Goal: Feedback & Contribution: Submit feedback/report problem

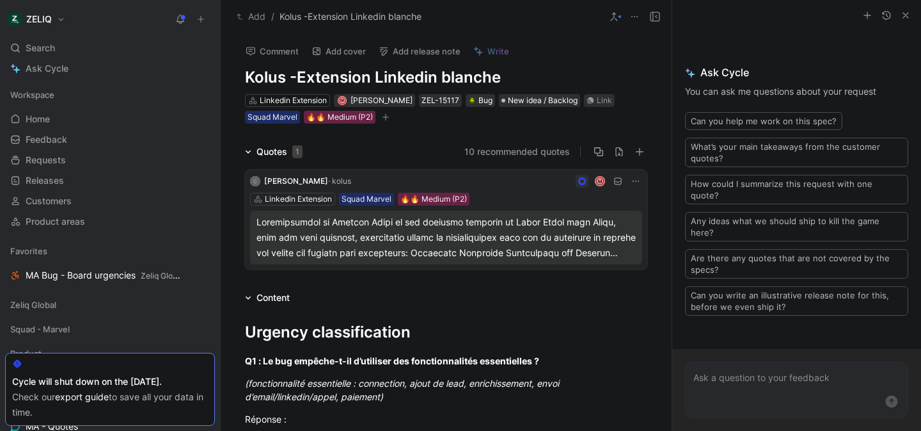
scroll to position [926, 0]
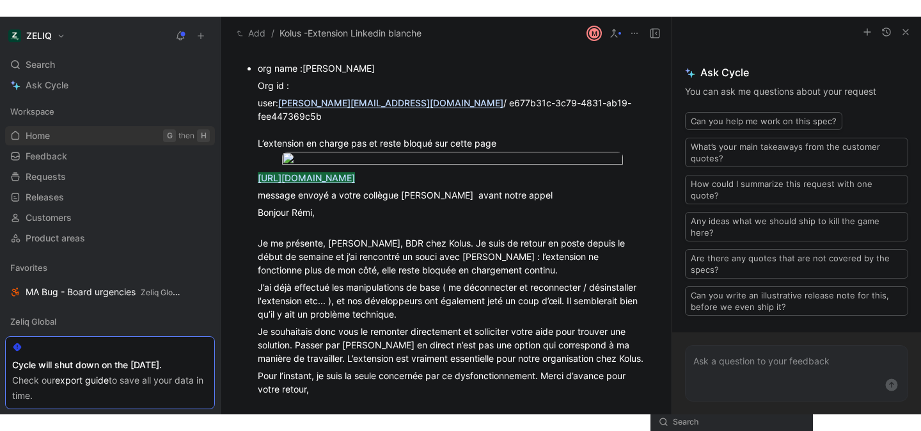
scroll to position [973, 0]
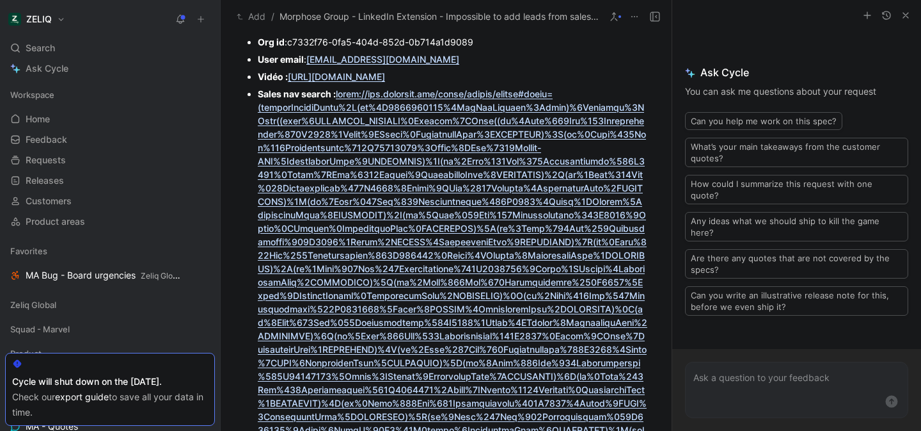
scroll to position [861, 0]
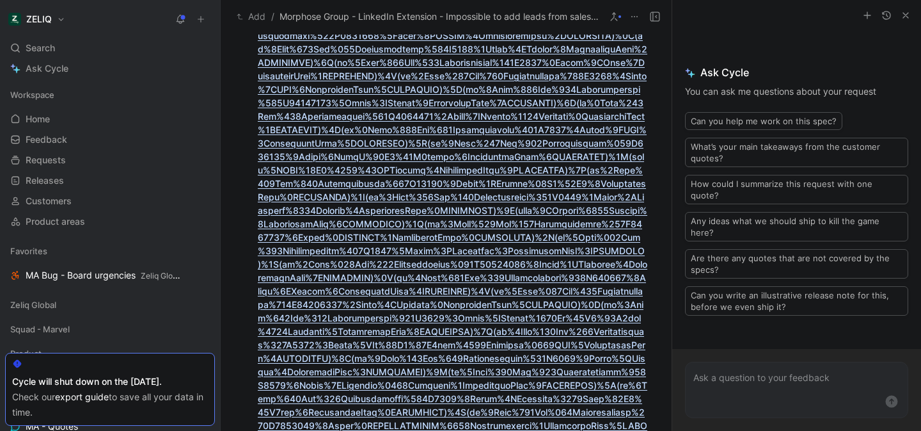
scroll to position [0, 0]
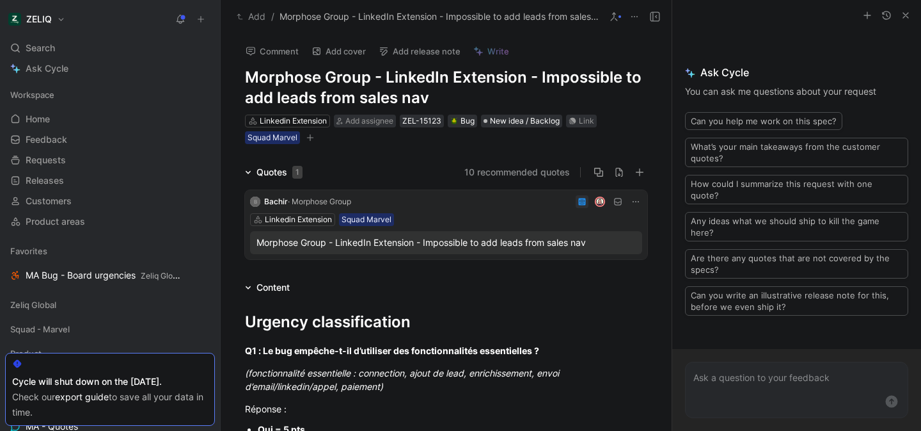
click at [902, 16] on icon "button" at bounding box center [906, 15] width 10 height 10
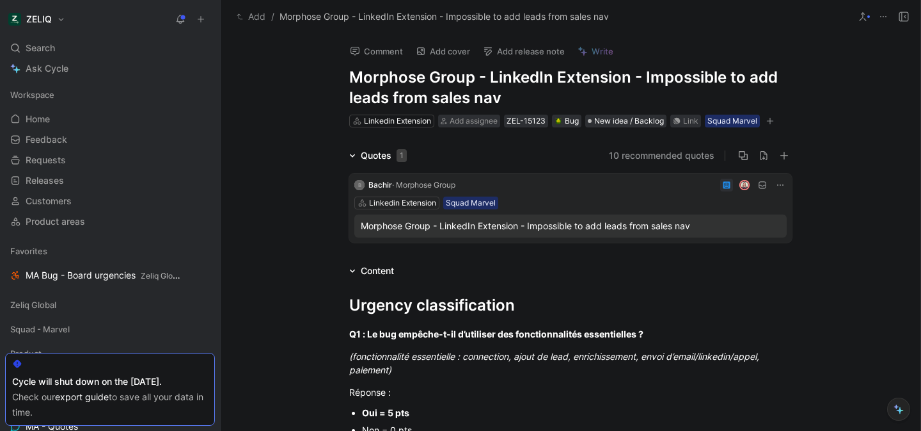
click at [903, 17] on icon at bounding box center [904, 17] width 10 height 10
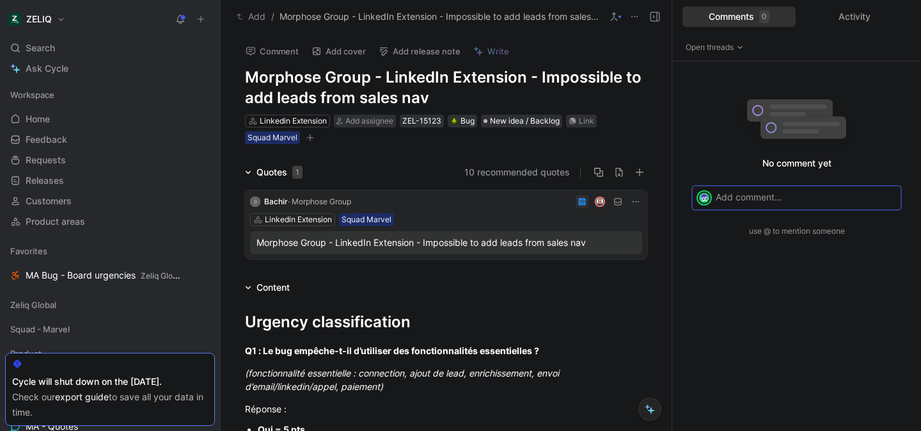
click at [764, 17] on div "0" at bounding box center [764, 16] width 10 height 13
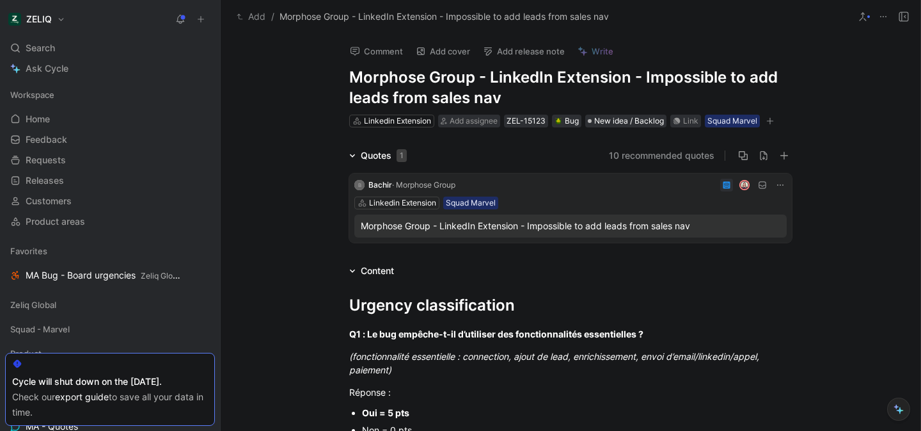
click at [908, 19] on use at bounding box center [904, 16] width 9 height 9
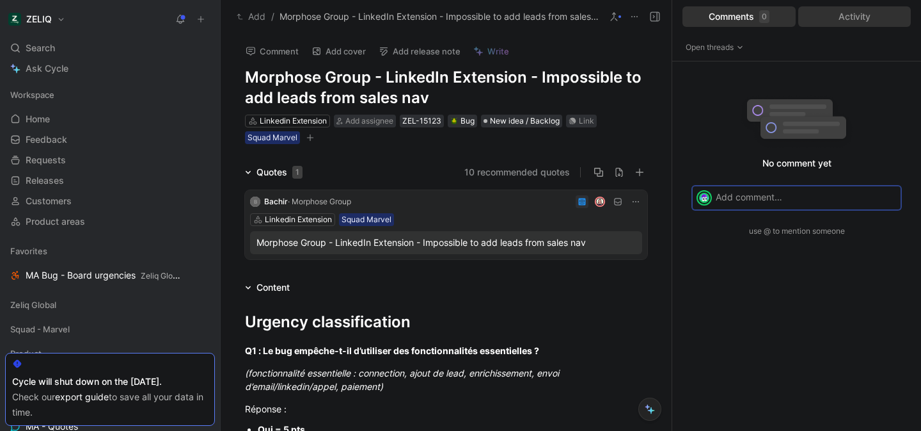
click at [856, 23] on div "Activity" at bounding box center [854, 16] width 113 height 20
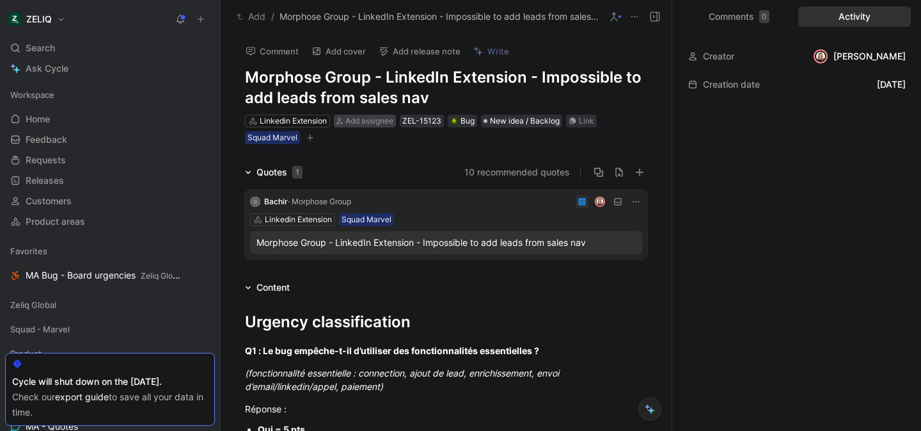
click at [360, 122] on span "Add assignee" at bounding box center [369, 121] width 48 height 10
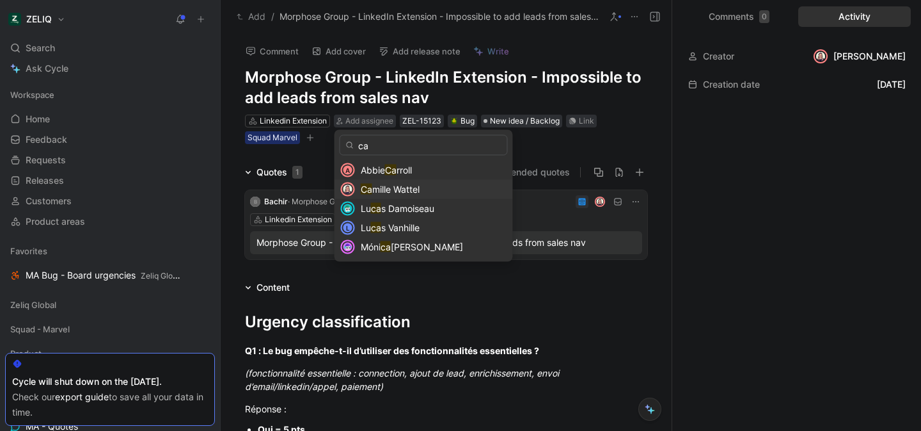
type input "ca"
click at [392, 186] on span "mille Wattel" at bounding box center [395, 189] width 47 height 11
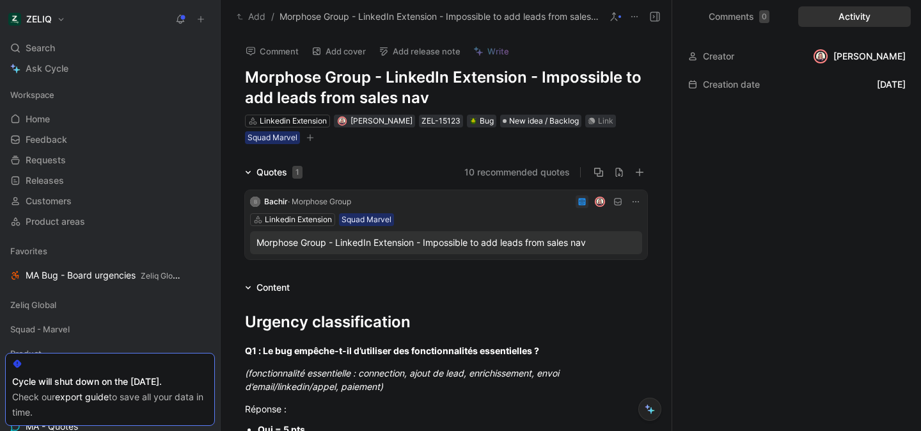
click at [278, 55] on button "Comment" at bounding box center [272, 51] width 65 height 18
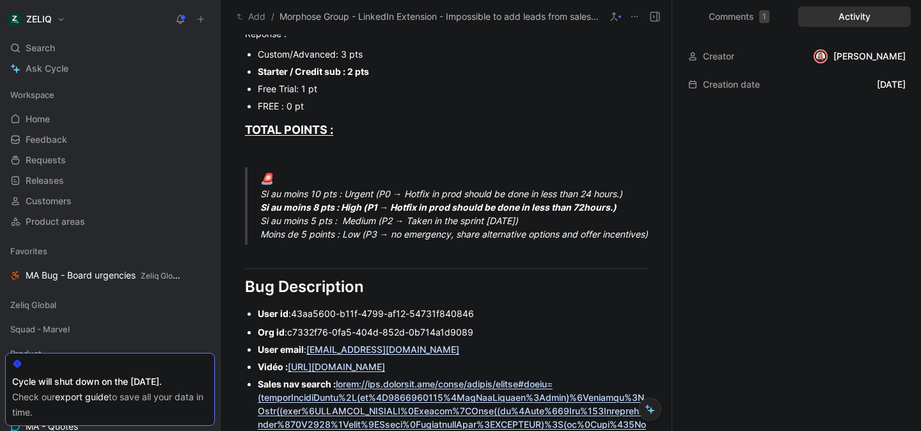
scroll to position [888, 0]
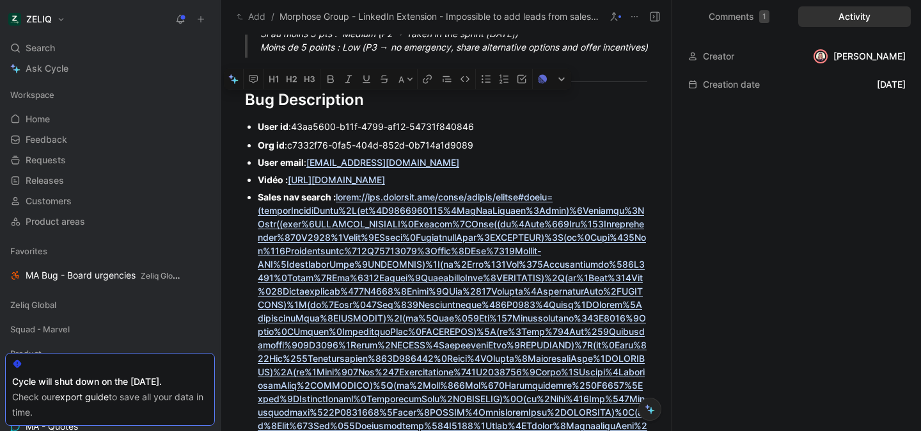
drag, startPoint x: 498, startPoint y: 157, endPoint x: 256, endPoint y: 122, distance: 244.3
copy div "User id : 43aa5600-b11f-4799-af12-54731f840846 Org id : c7332f76-0fa5-404d-852d…"
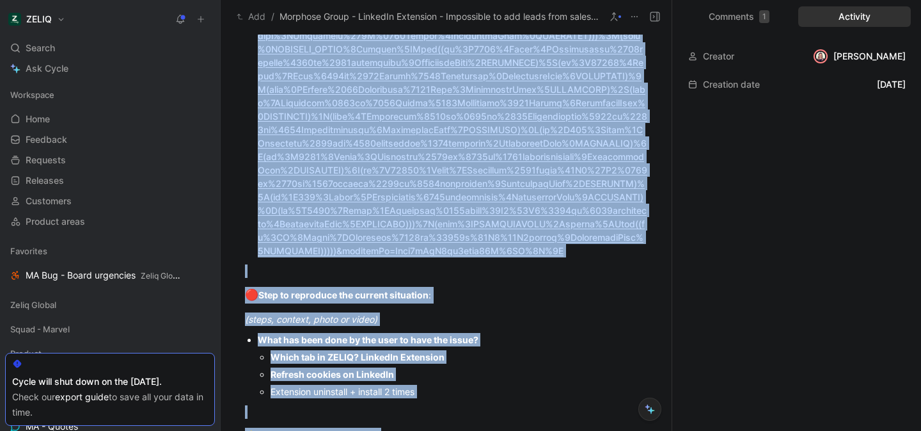
scroll to position [3248, 0]
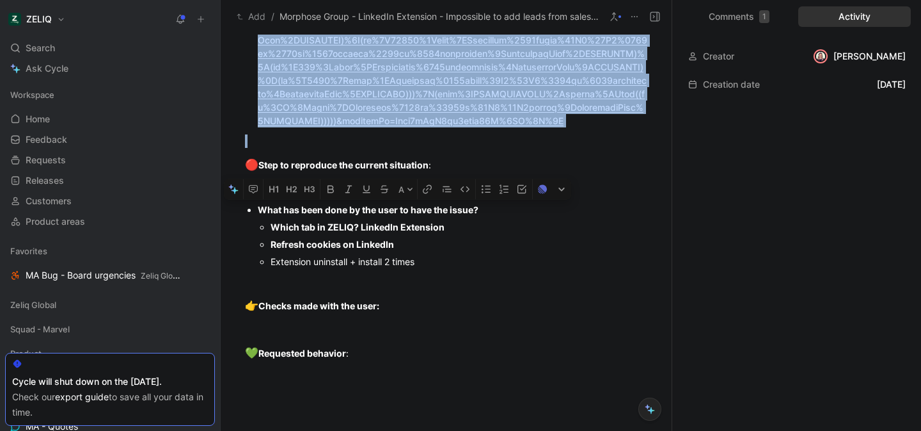
drag, startPoint x: 257, startPoint y: 179, endPoint x: 366, endPoint y: 157, distance: 111.0
copy div "Vidéo : https://share.birdie.so/i/YL8lIqZjE Sales nav search : https://www.link…"
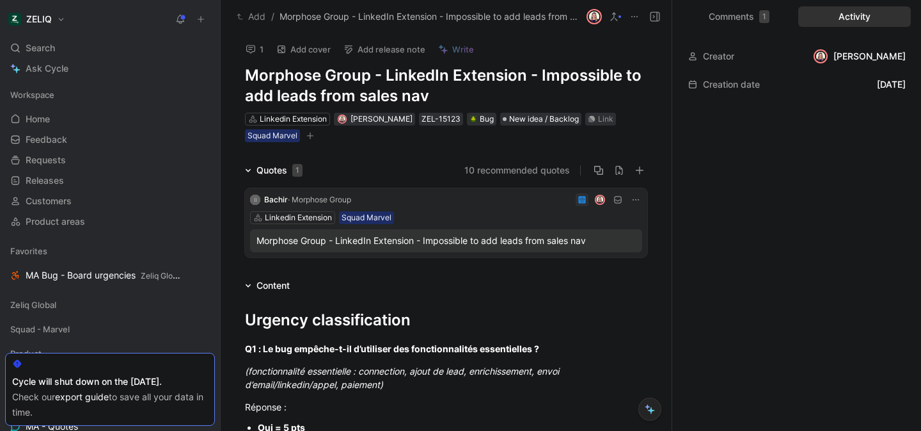
scroll to position [3, 0]
click at [598, 115] on div "Link" at bounding box center [605, 118] width 15 height 13
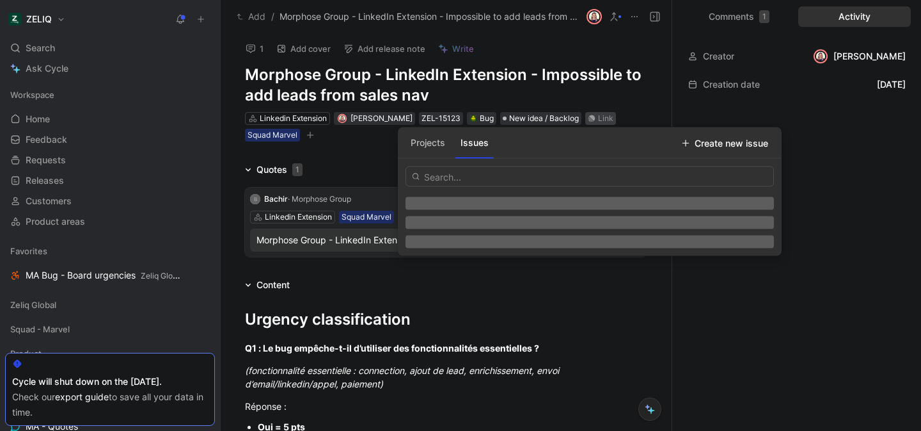
type input "https://linear.app/getheroes/issue/MA-4306/bug-sales-navigator-url-too-long-not…"
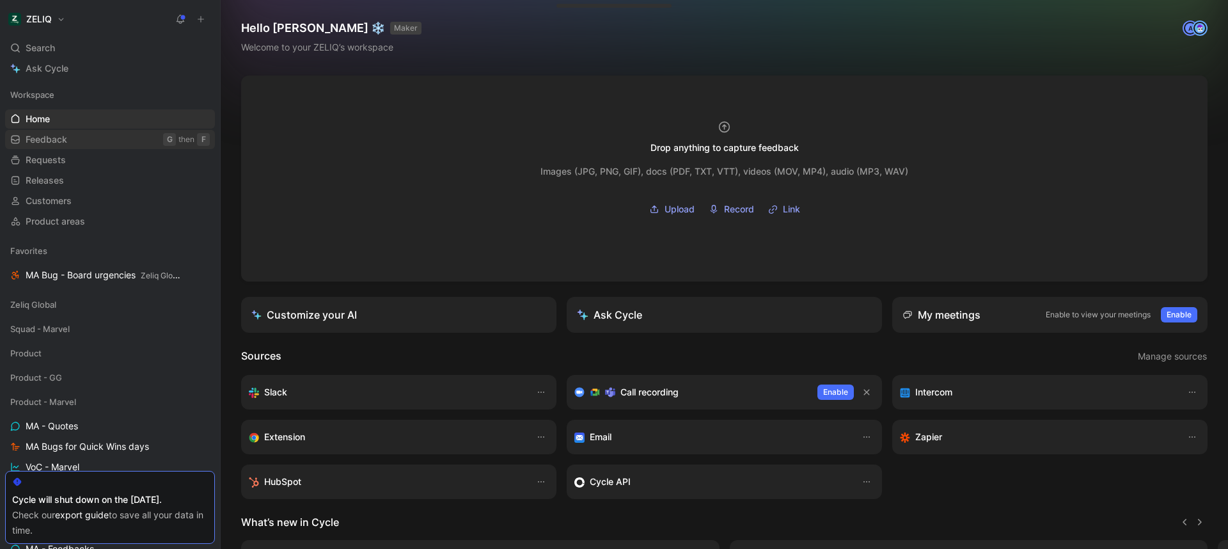
click at [48, 132] on link "Feedback G then F" at bounding box center [110, 139] width 210 height 19
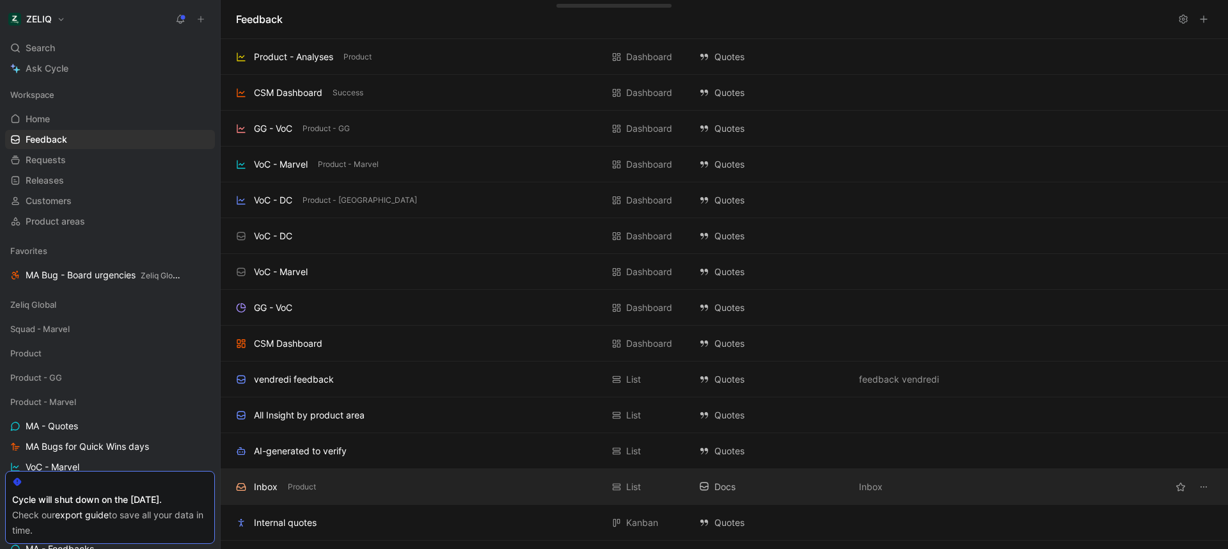
click at [332, 484] on div "Inbox Product" at bounding box center [419, 486] width 366 height 15
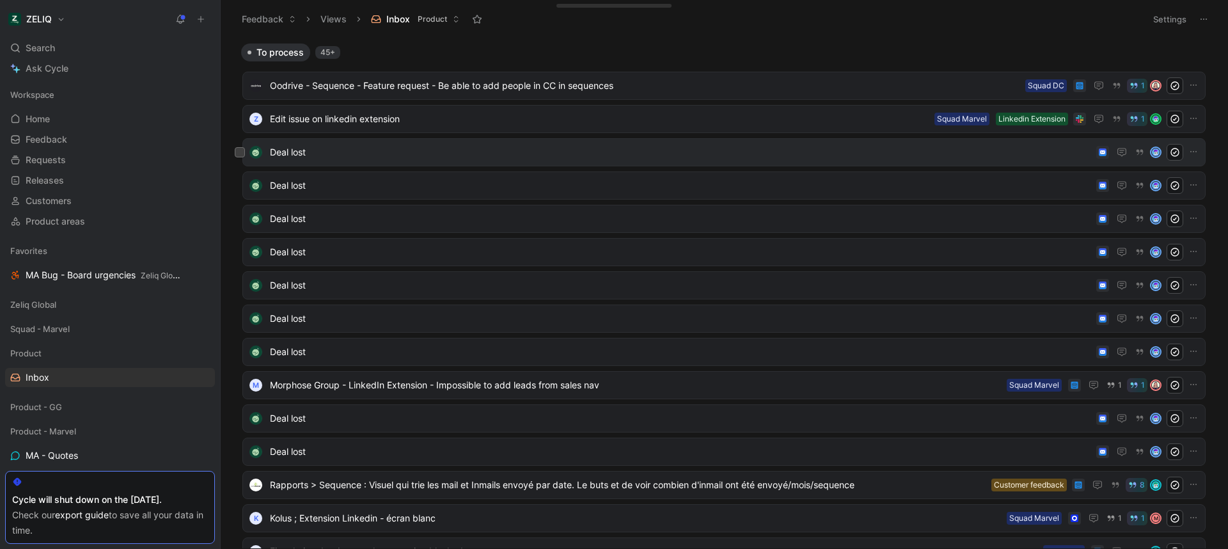
click at [391, 153] on span "Deal lost" at bounding box center [680, 152] width 821 height 15
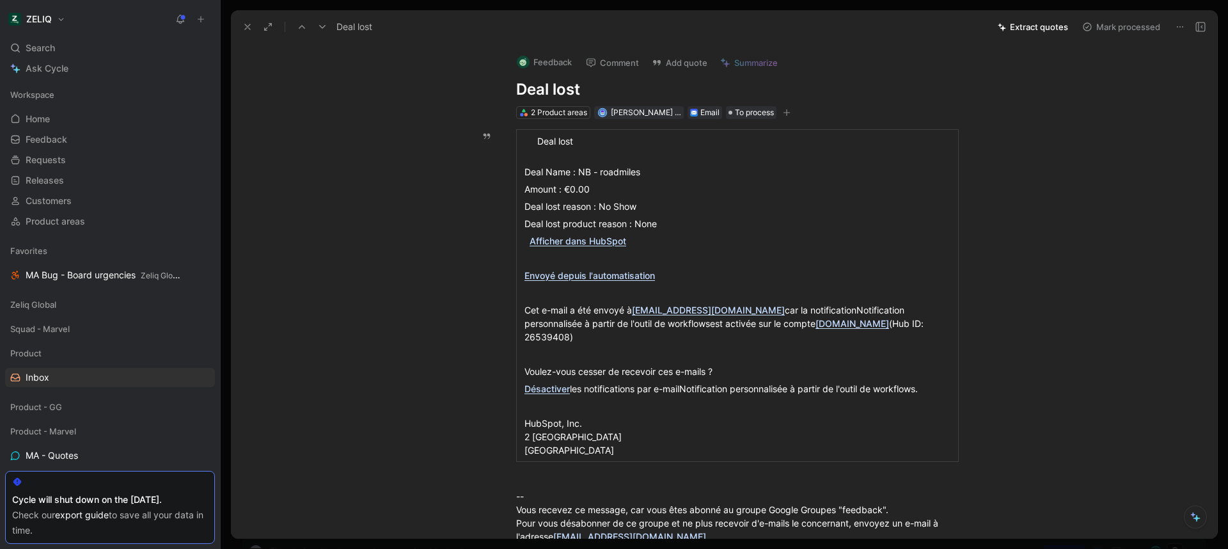
click at [1130, 33] on button "Mark processed" at bounding box center [1122, 27] width 90 height 18
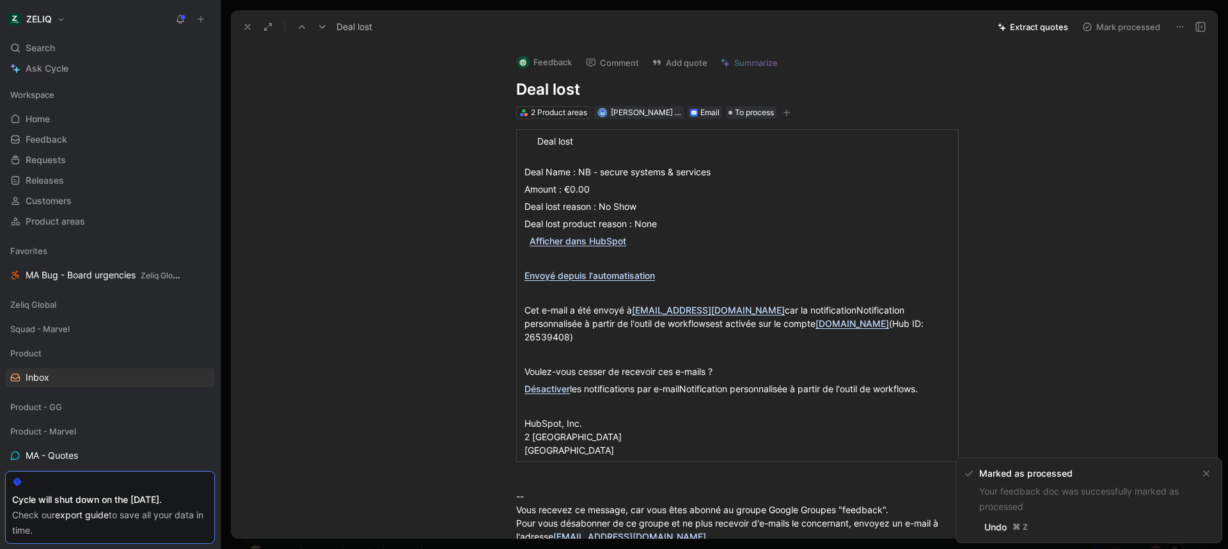
click at [1130, 33] on button "Mark processed" at bounding box center [1122, 27] width 90 height 18
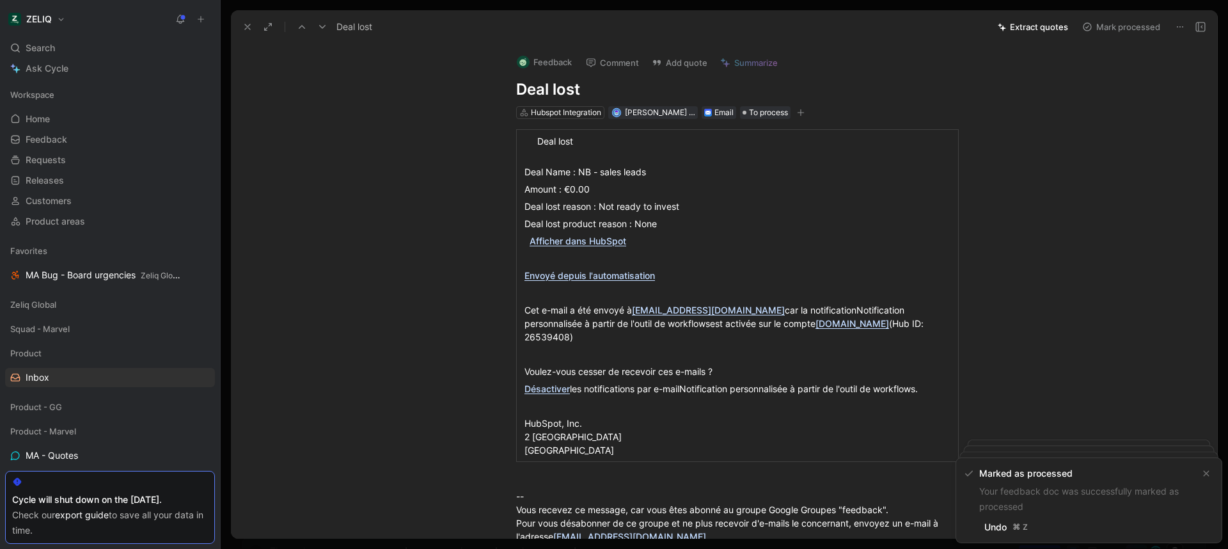
click at [1130, 33] on button "Mark processed" at bounding box center [1122, 27] width 90 height 18
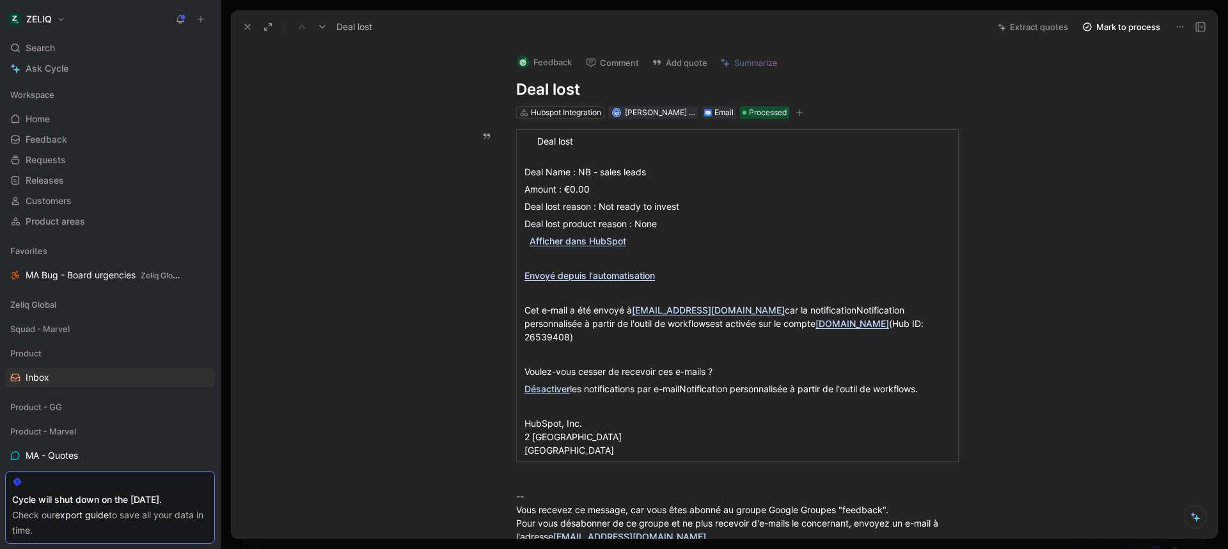
click at [250, 27] on icon at bounding box center [247, 27] width 10 height 10
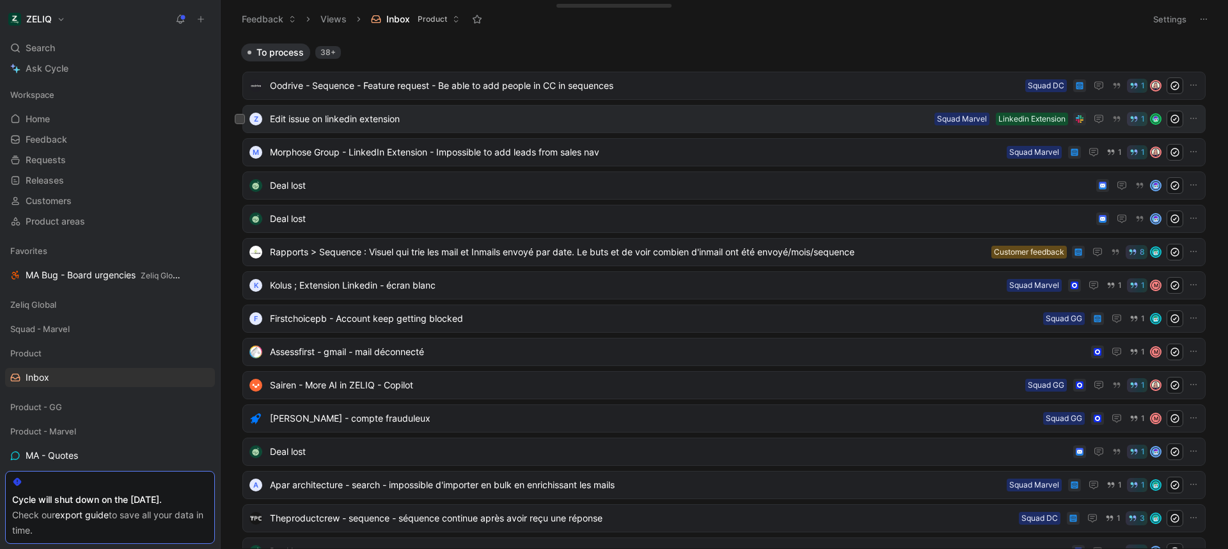
click at [470, 115] on span "Edit issue on linkedin extension" at bounding box center [600, 118] width 660 height 15
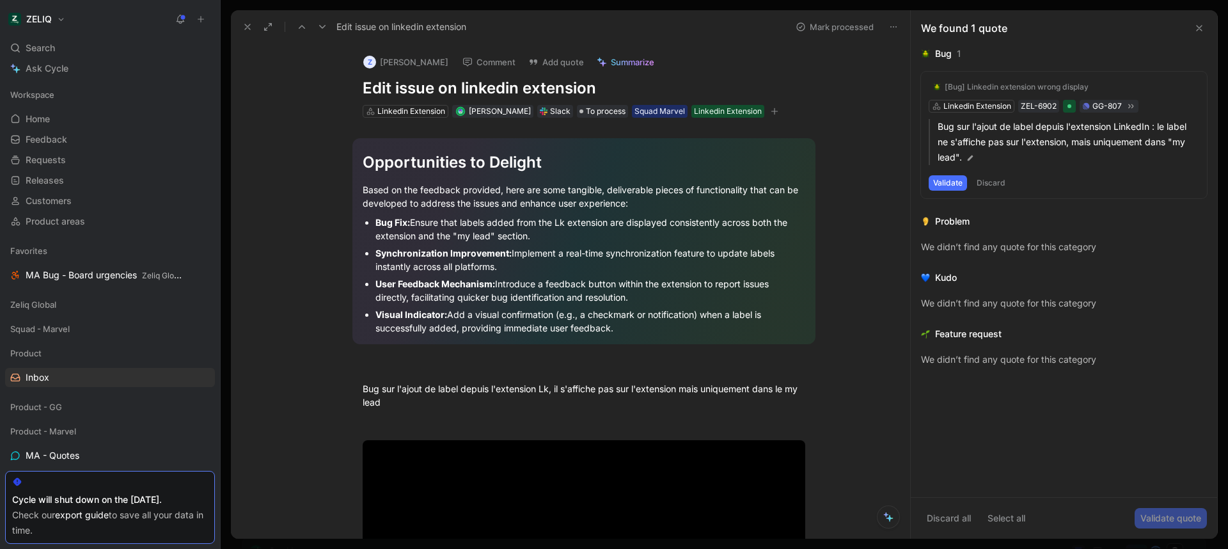
drag, startPoint x: 415, startPoint y: 400, endPoint x: 331, endPoint y: 376, distance: 87.7
click at [331, 376] on div "Opportunities to Delight Based on the feedback provided, here are some tangible…" at bounding box center [584, 441] width 653 height 647
click at [267, 347] on button "Quote" at bounding box center [256, 346] width 45 height 20
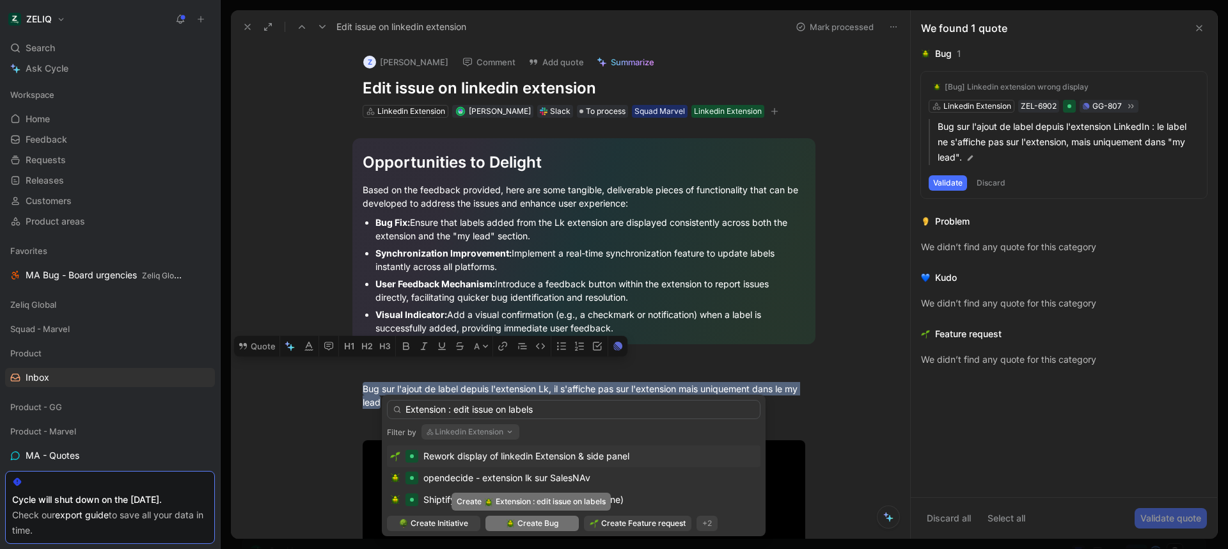
type input "Extension : edit issue on labels"
click at [529, 523] on span "Create Bug" at bounding box center [538, 523] width 41 height 13
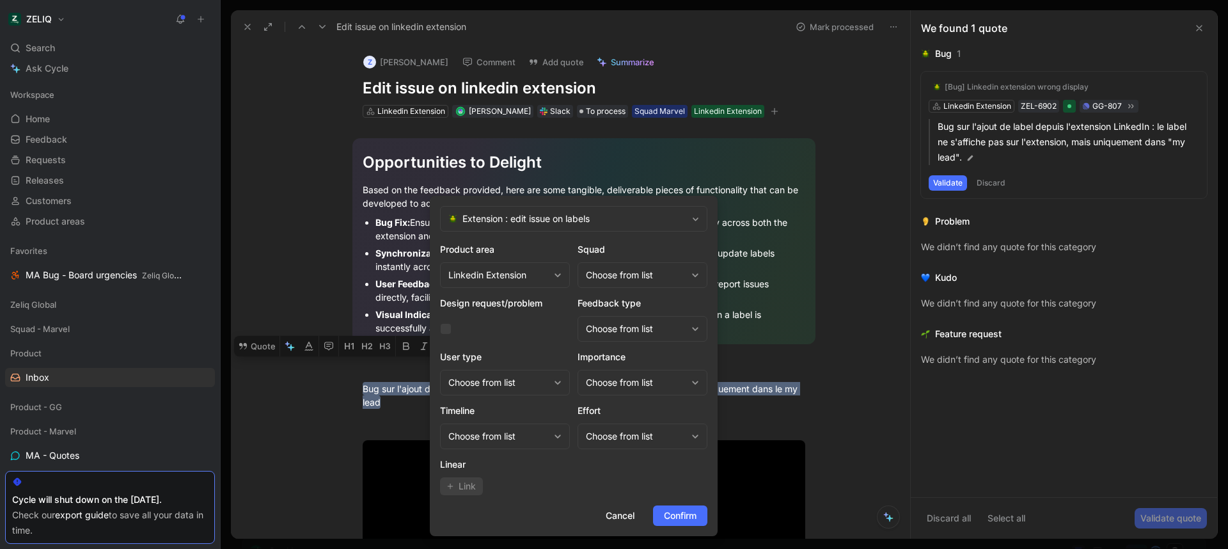
click at [627, 278] on div "Choose from list" at bounding box center [636, 274] width 100 height 15
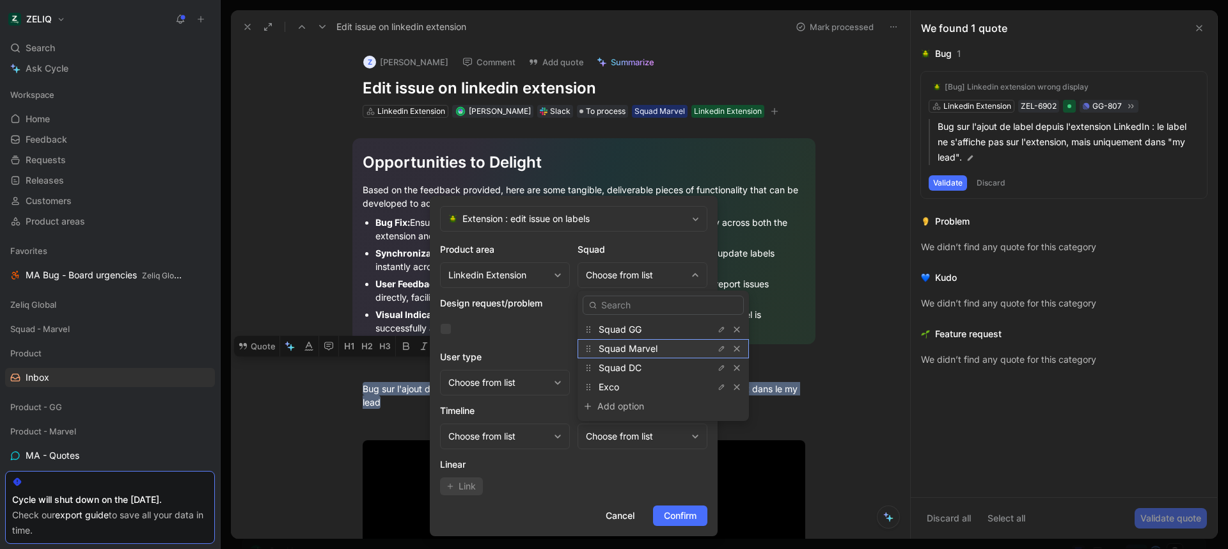
click at [651, 347] on span "Squad Marvel" at bounding box center [628, 348] width 59 height 11
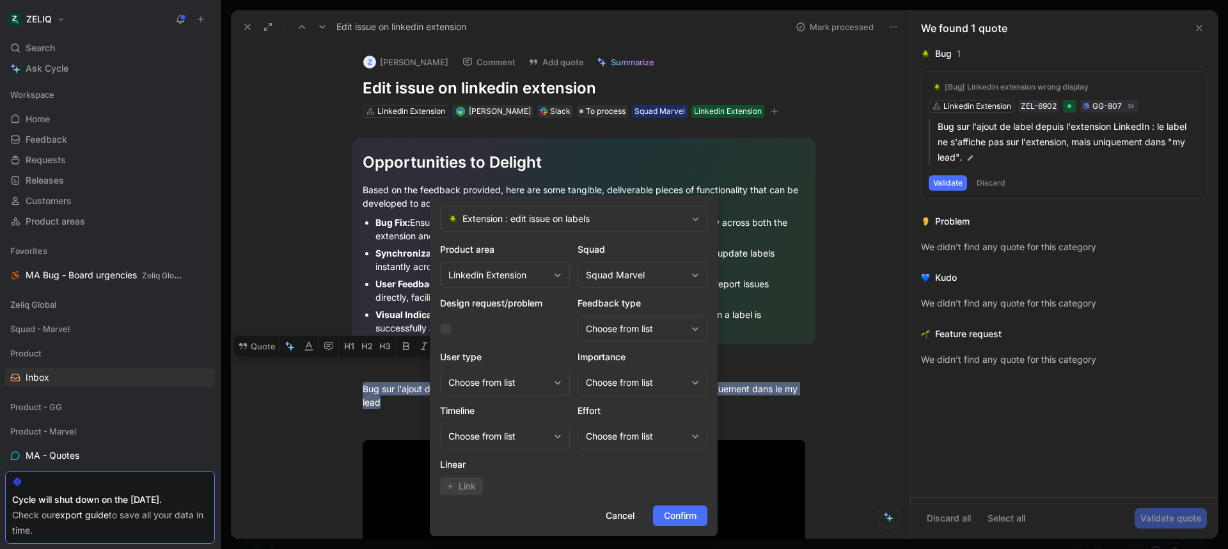
click at [469, 484] on span "Link" at bounding box center [467, 486] width 17 height 15
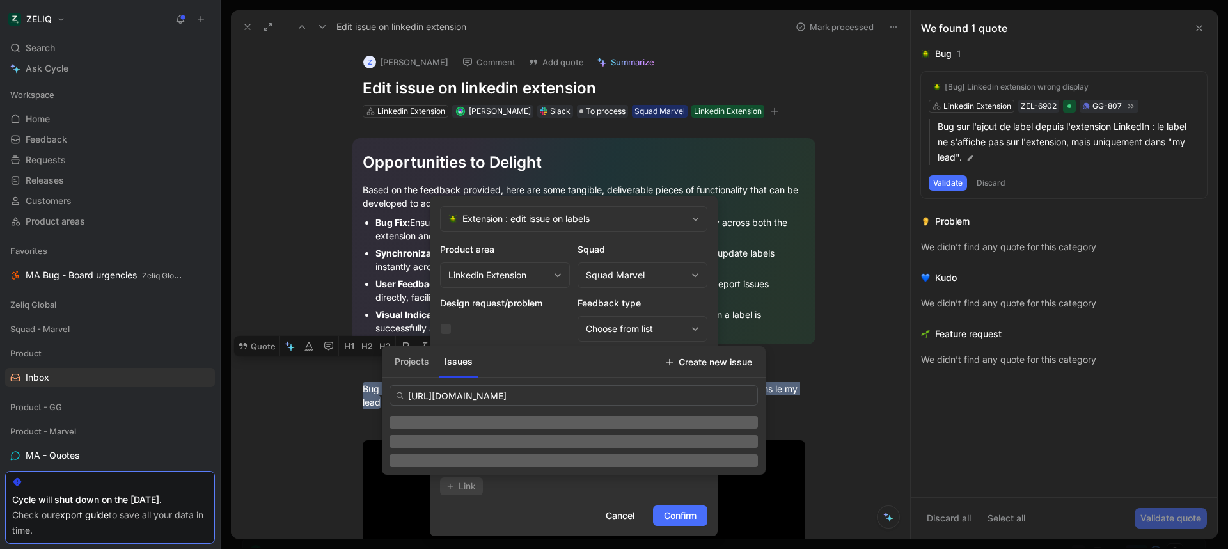
scroll to position [0, 163]
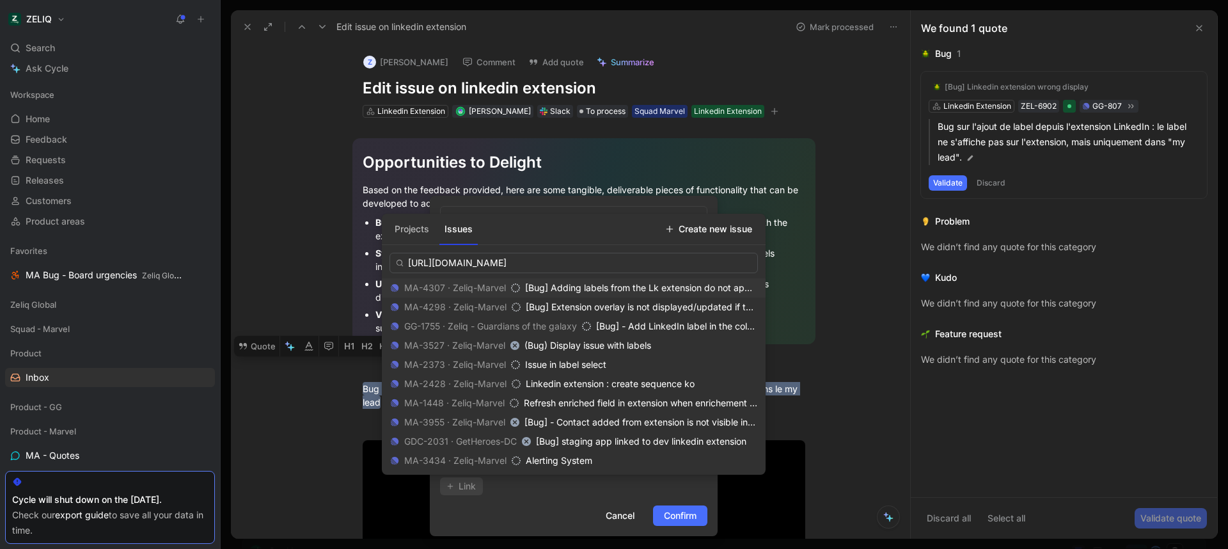
type input "https://linear.app/getheroes/issue/MA-4307/bug-adding-labels-from-the-lk-extens…"
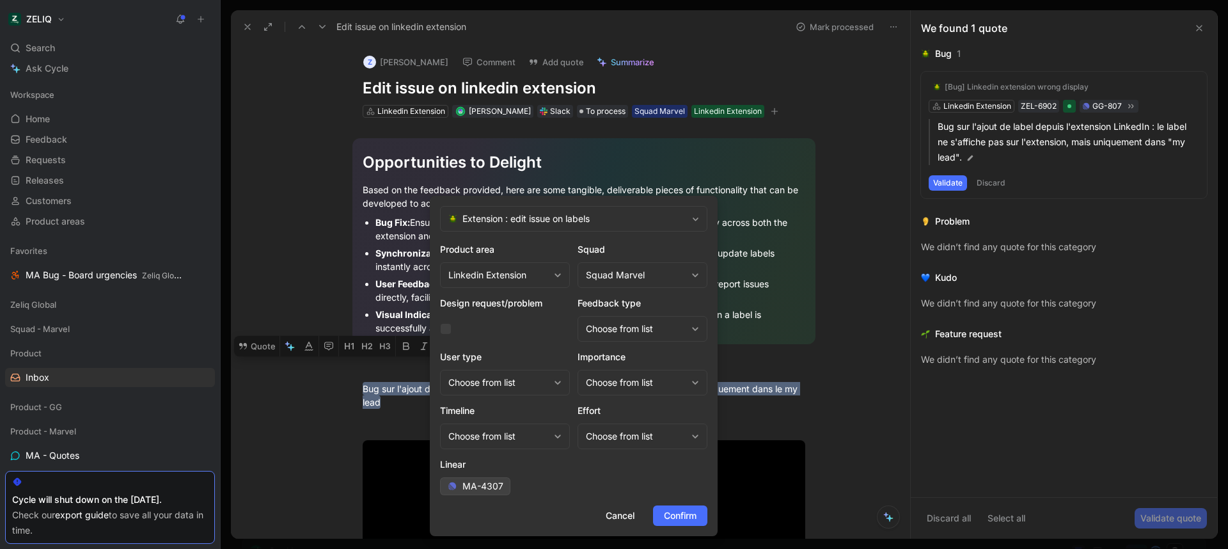
click at [678, 523] on span "Confirm" at bounding box center [680, 515] width 33 height 15
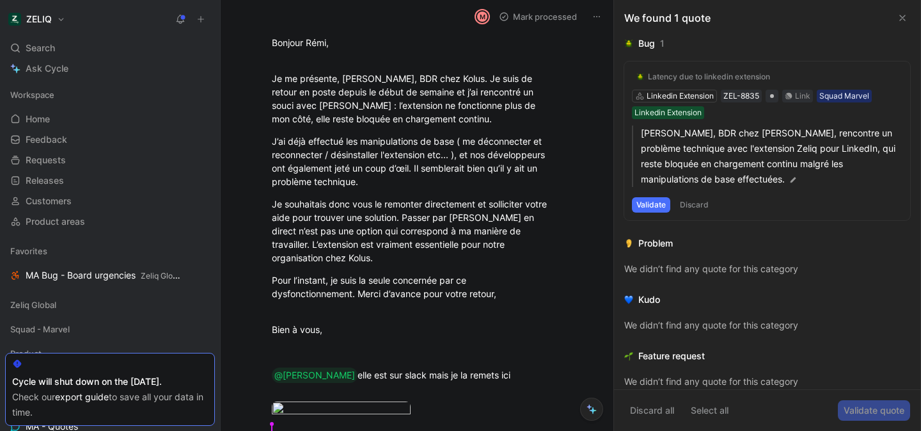
scroll to position [1159, 0]
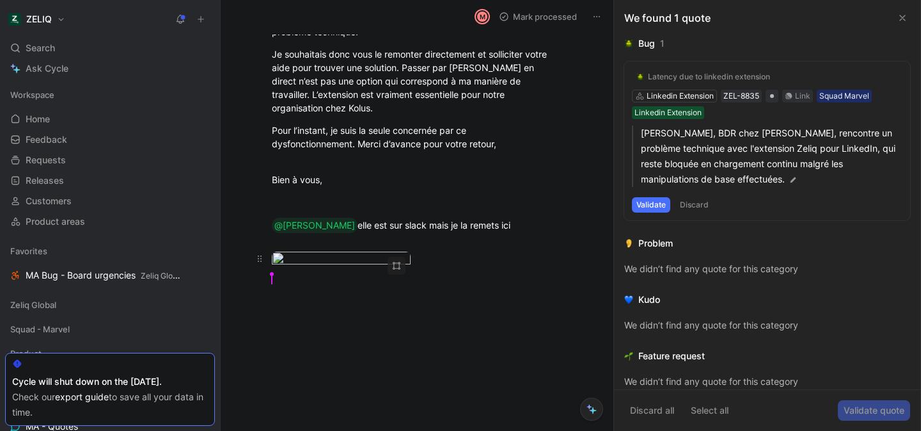
click at [308, 239] on body "ZELIQ Search ⌘ K Ask Cycle Workspace Home G then H Feedback G then F Requests G…" at bounding box center [460, 215] width 921 height 431
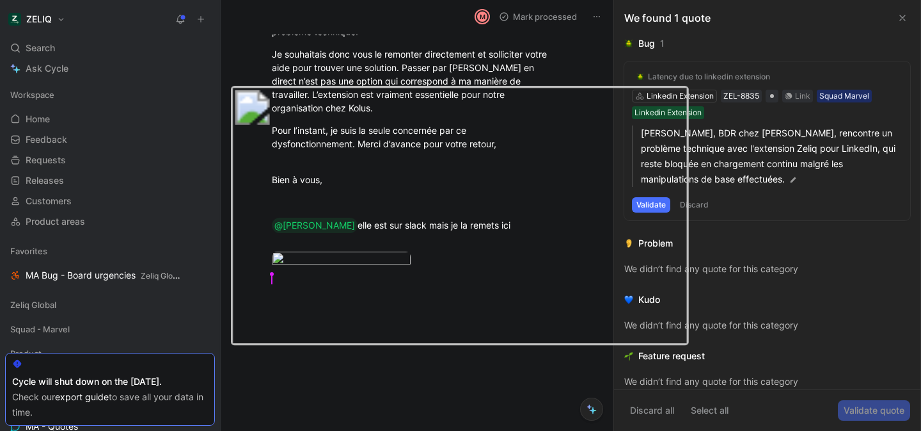
click at [308, 239] on img at bounding box center [459, 215] width 457 height 259
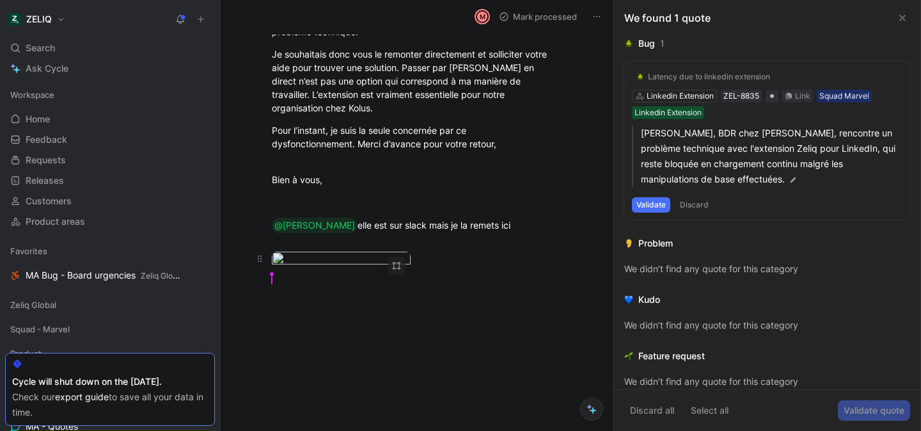
click at [350, 239] on body "ZELIQ Search ⌘ K Ask Cycle Workspace Home G then H Feedback G then F Requests G…" at bounding box center [460, 215] width 921 height 431
drag, startPoint x: 350, startPoint y: 239, endPoint x: 589, endPoint y: 7, distance: 333.0
click at [342, 230] on body "ZELIQ Search ⌘ K Ask Cycle Workspace Home G then H Feedback G then F Requests G…" at bounding box center [460, 215] width 921 height 431
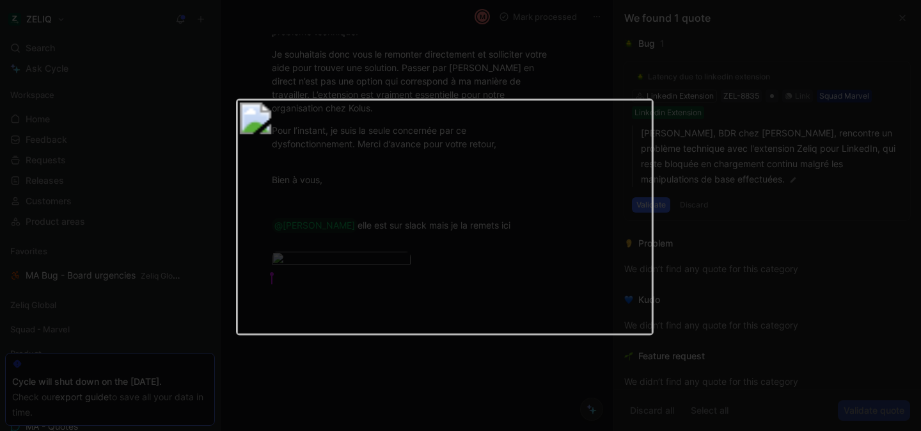
click at [752, 430] on div at bounding box center [460, 431] width 921 height 0
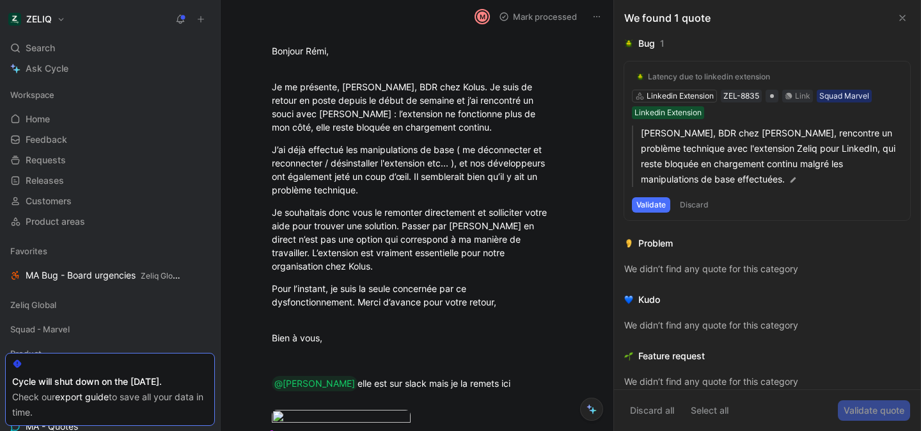
scroll to position [924, 0]
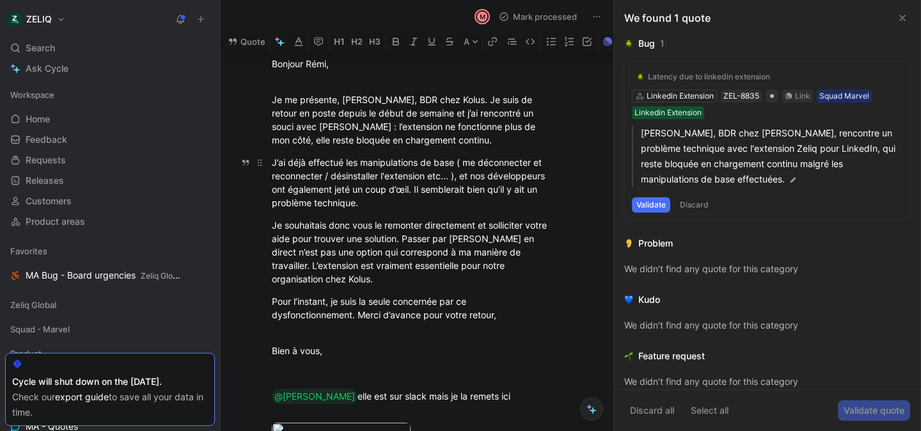
drag, startPoint x: 322, startPoint y: 123, endPoint x: 436, endPoint y: 205, distance: 140.8
copy div "l’extension ne fonctionne plus de mon côté, elle reste bloquée en chargement co…"
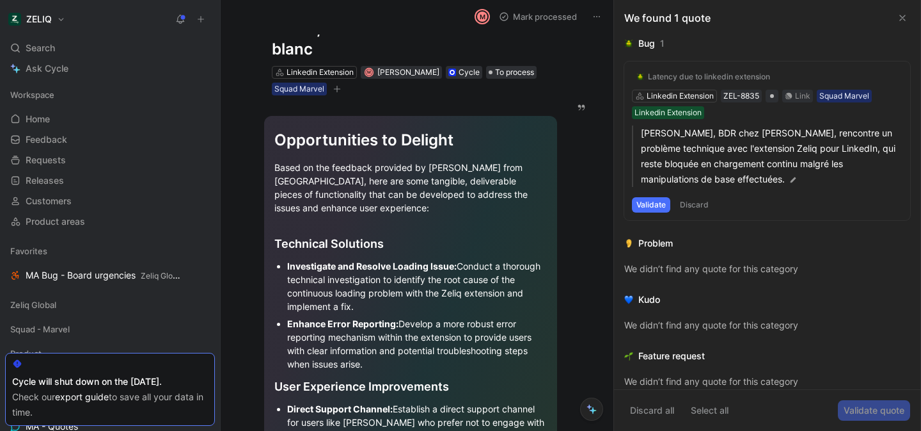
scroll to position [0, 0]
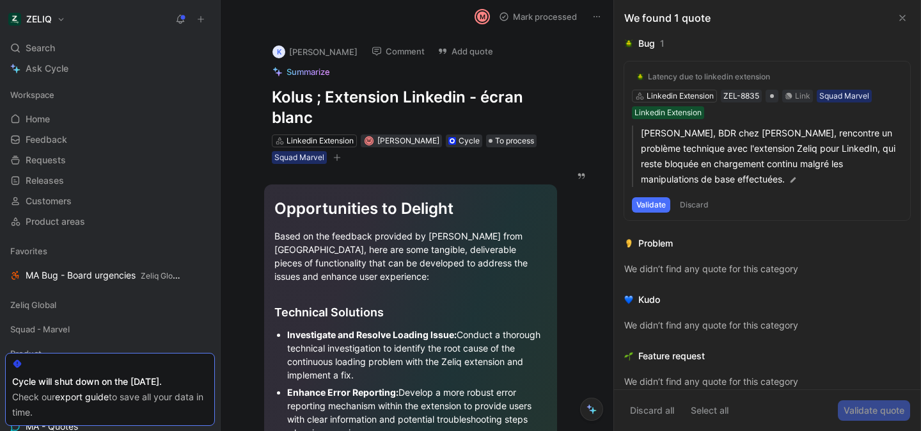
click at [379, 52] on button "Comment" at bounding box center [398, 51] width 65 height 18
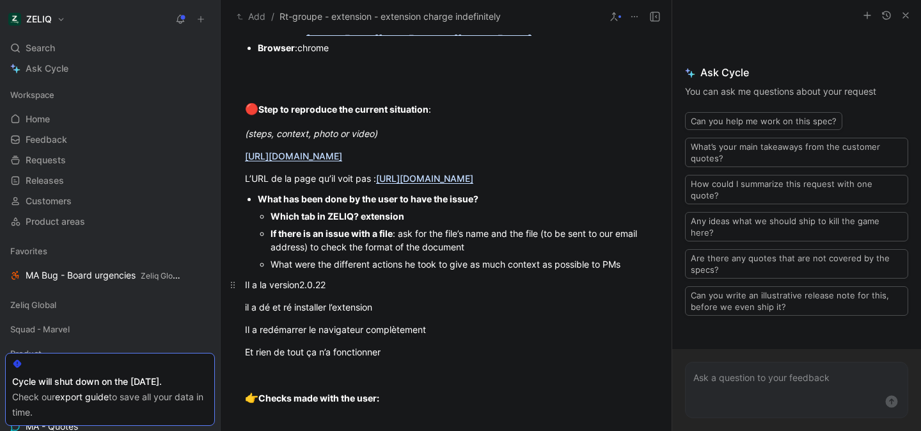
scroll to position [990, 0]
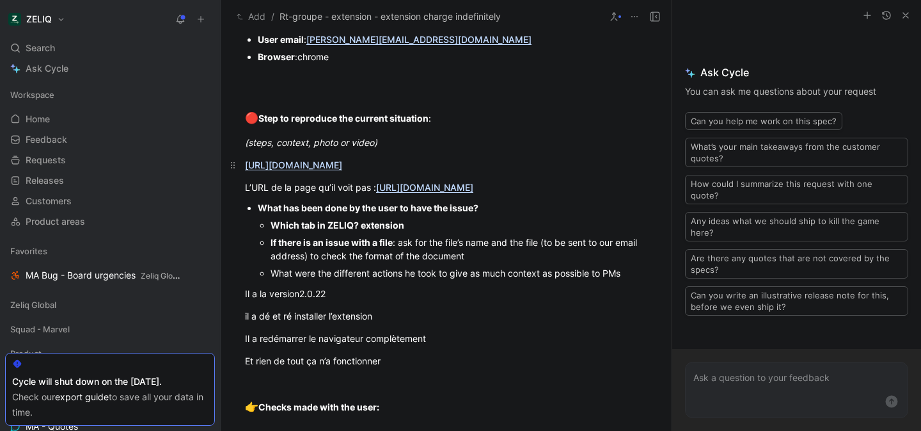
click at [342, 163] on link "https://app.birdie.so/library/2427da4d-8520-4365-a5f1-84d1cd54704b" at bounding box center [293, 164] width 97 height 11
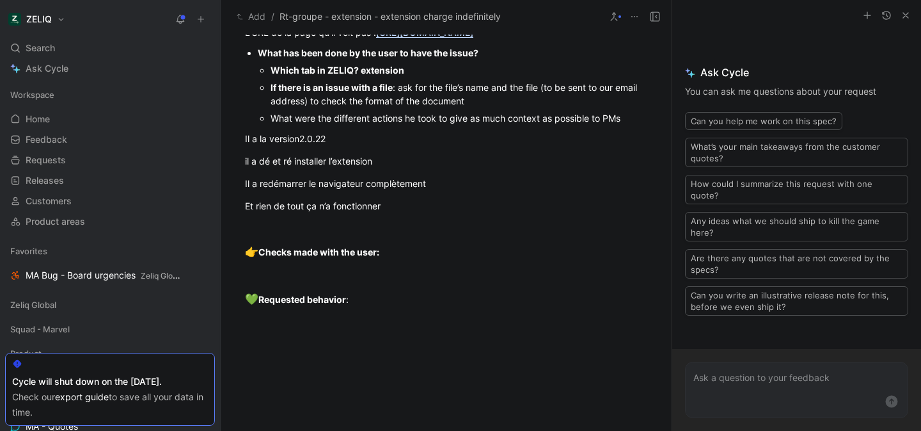
scroll to position [894, 0]
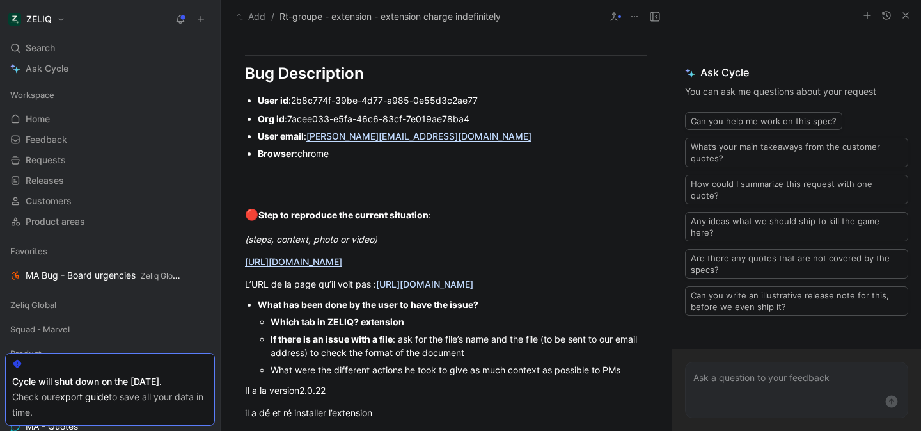
click at [460, 141] on div "User email : s.sanderson@rt-groupe.com" at bounding box center [453, 135] width 390 height 13
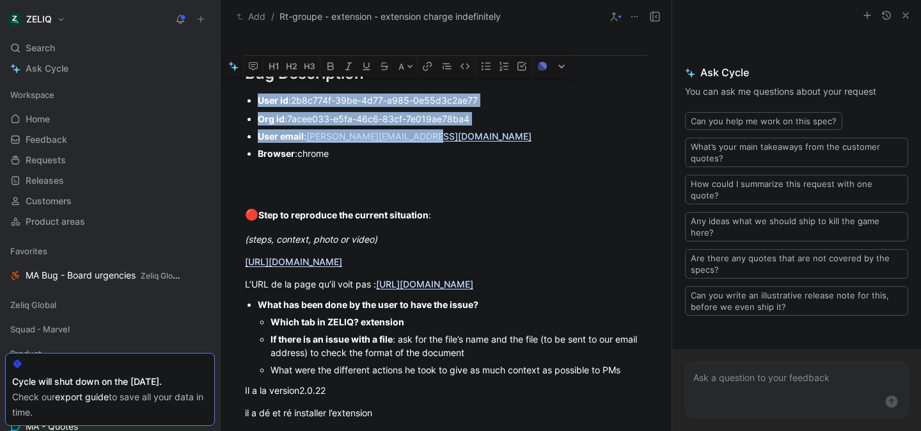
drag, startPoint x: 451, startPoint y: 133, endPoint x: 239, endPoint y: 92, distance: 215.7
copy div "User id : 2b8c774f-39be-4d77-a985-0e55d3c2ae77 Org id : 7acee033-e5fa-46c6-83cf…"
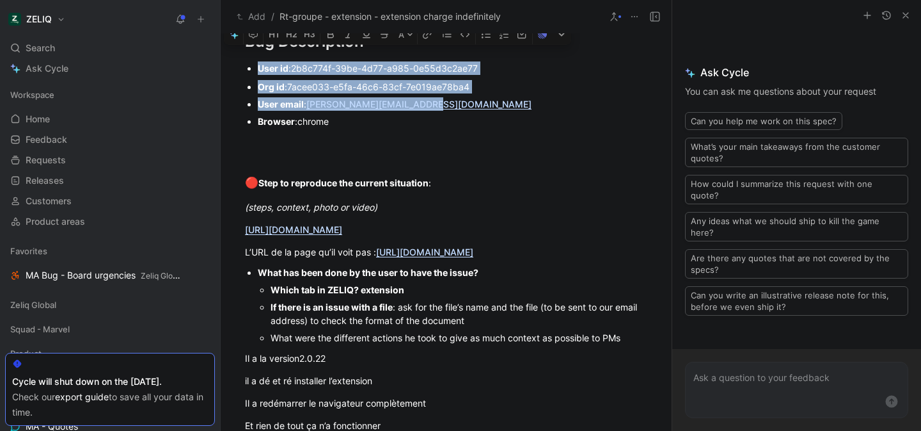
scroll to position [998, 0]
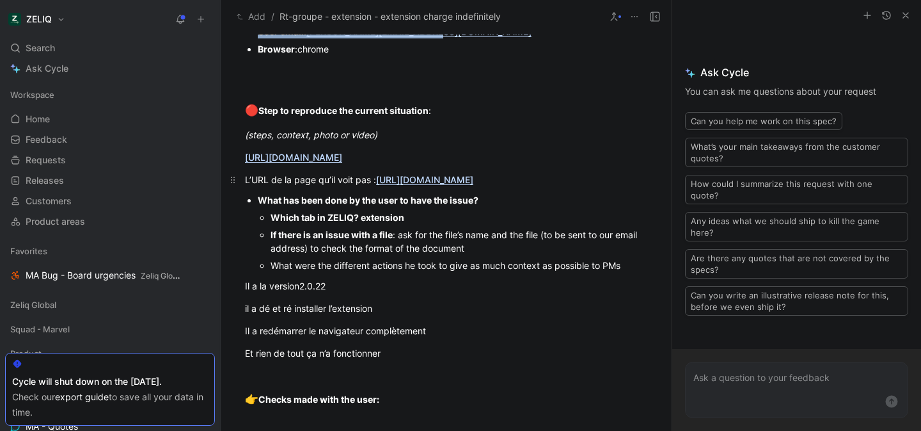
click at [506, 186] on div "L’URL de la page qu’il voit pas : https://www.linkedin.com/search/results/peopl…" at bounding box center [446, 179] width 402 height 13
drag, startPoint x: 504, startPoint y: 197, endPoint x: 238, endPoint y: 154, distance: 269.0
copy div "https://app.birdie.so/library/2427da4d-8520-4365-a5f1-84d1cd54704b L’URL de la …"
click at [507, 83] on div at bounding box center [446, 86] width 402 height 13
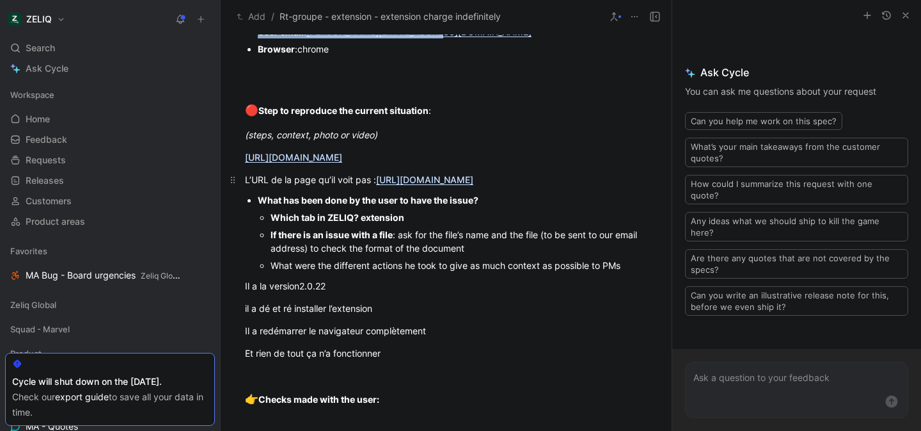
click at [491, 190] on p "L’URL de la page qu’il voit pas : https://www.linkedin.com/search/results/peopl…" at bounding box center [446, 179] width 451 height 21
drag, startPoint x: 489, startPoint y: 197, endPoint x: 237, endPoint y: 132, distance: 260.8
copy div "(steps, context, photo or video) https://app.birdie.so/library/2427da4d-8520-43…"
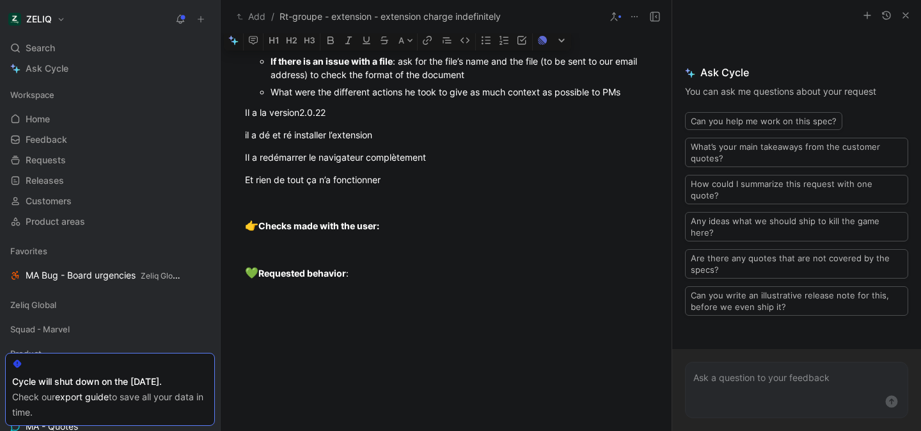
scroll to position [708, 0]
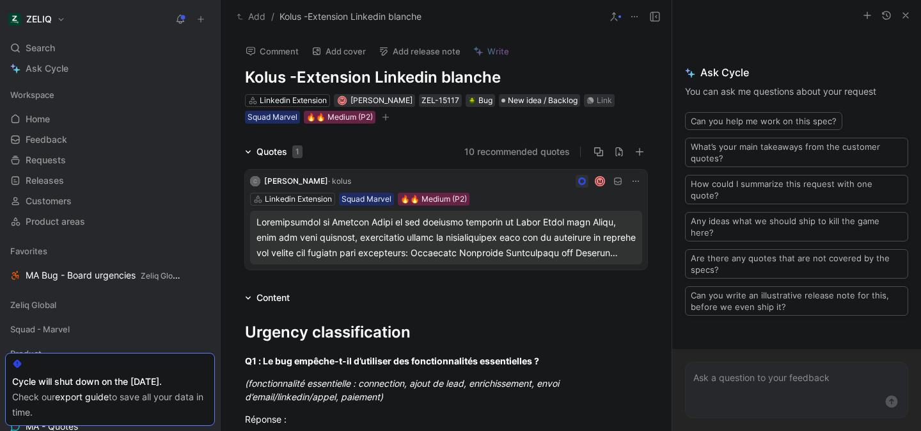
scroll to position [926, 0]
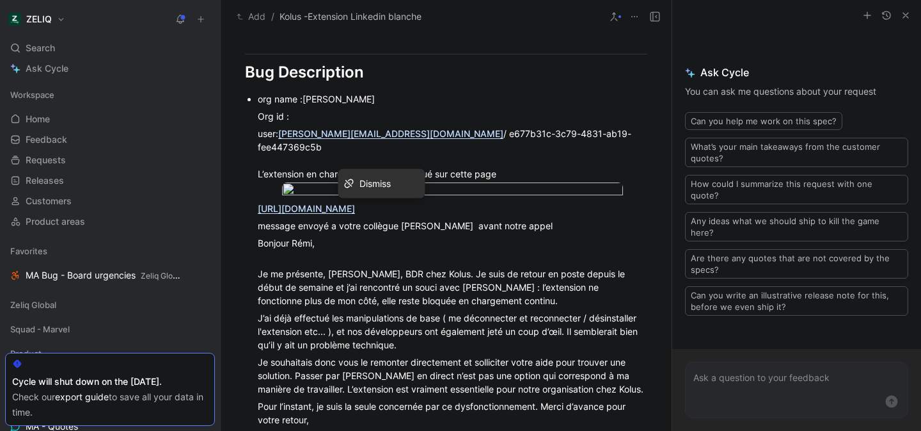
click at [328, 125] on p "user: [PERSON_NAME][EMAIL_ADDRESS][DOMAIN_NAME] / e677b31c-3c79-4831-ab19-fee44…" at bounding box center [453, 154] width 390 height 58
drag, startPoint x: 578, startPoint y: 134, endPoint x: 255, endPoint y: 103, distance: 324.6
click at [255, 103] on ul "org name :Kolus Org id : user: [PERSON_NAME][EMAIL_ADDRESS][DOMAIN_NAME] / e677…" at bounding box center [446, 274] width 451 height 369
copy li "org name :Kolus Org id : user: [PERSON_NAME][EMAIL_ADDRESS][DOMAIN_NAME] / e677…"
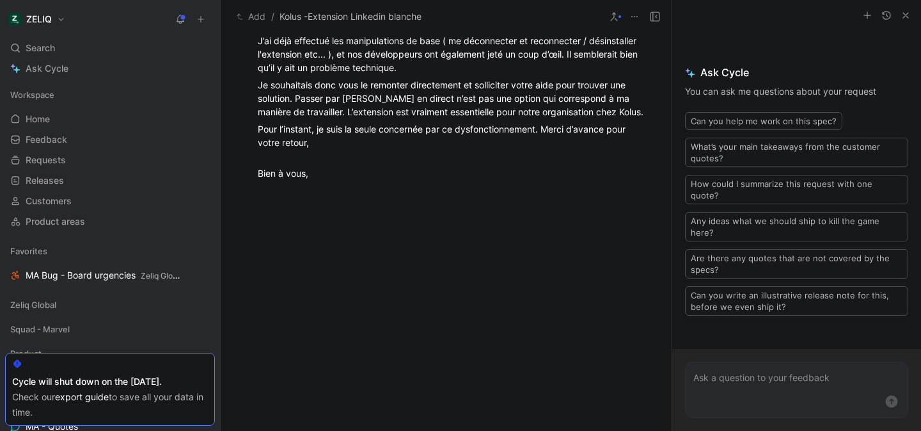
scroll to position [863, 0]
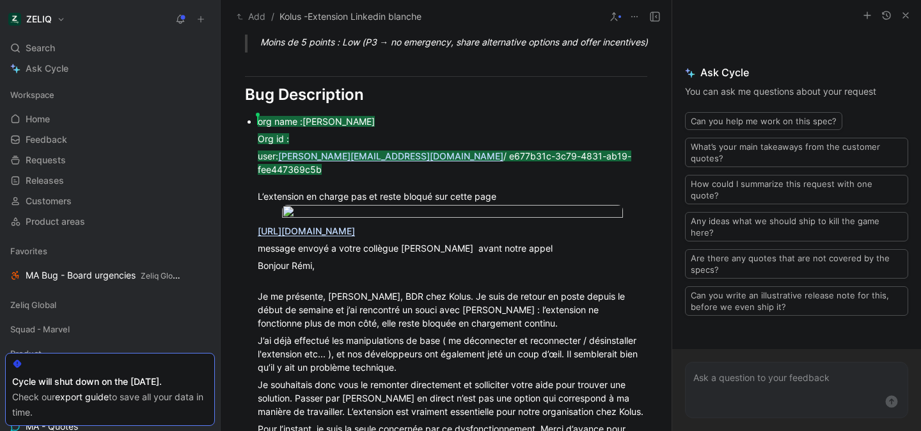
scroll to position [965, 0]
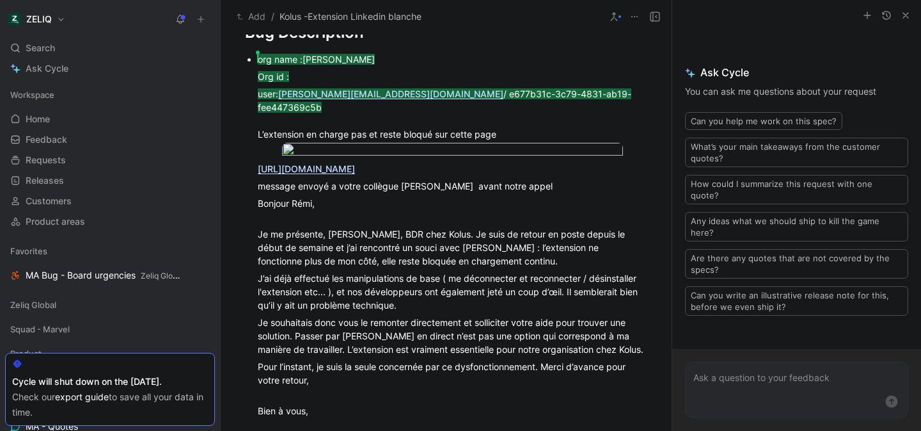
click at [523, 214] on div "Je me présente, [PERSON_NAME], BDR chez Kolus. Je suis de retour en poste depui…" at bounding box center [453, 241] width 390 height 54
drag, startPoint x: 253, startPoint y: 150, endPoint x: 528, endPoint y: 157, distance: 275.2
click at [528, 157] on ul "[PERSON_NAME] org name :Kolus Org id : user: [PERSON_NAME][EMAIL_ADDRESS][DOMAI…" at bounding box center [446, 235] width 451 height 369
copy link "[URL][DOMAIN_NAME]"
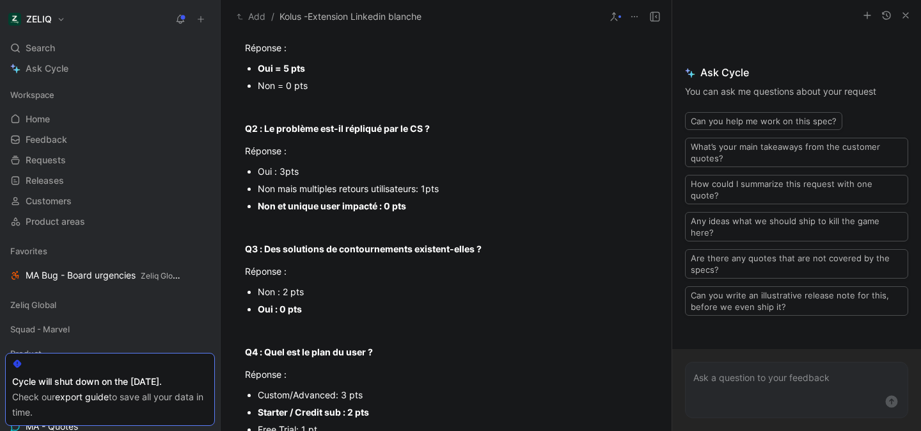
scroll to position [0, 0]
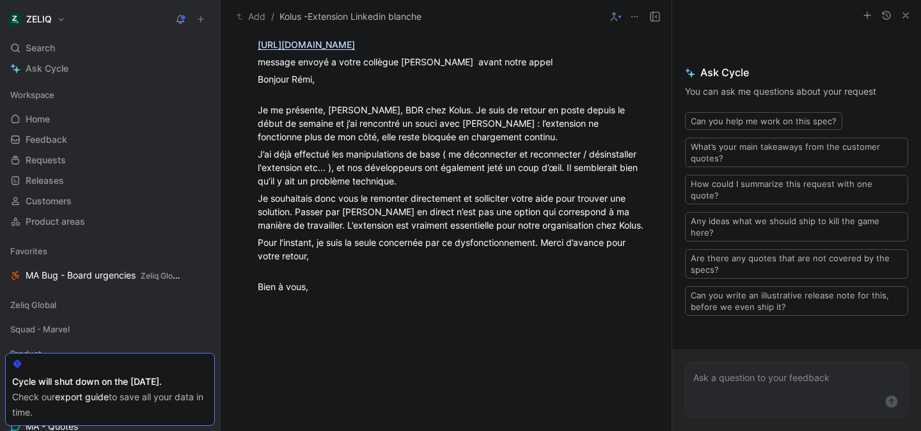
scroll to position [1203, 0]
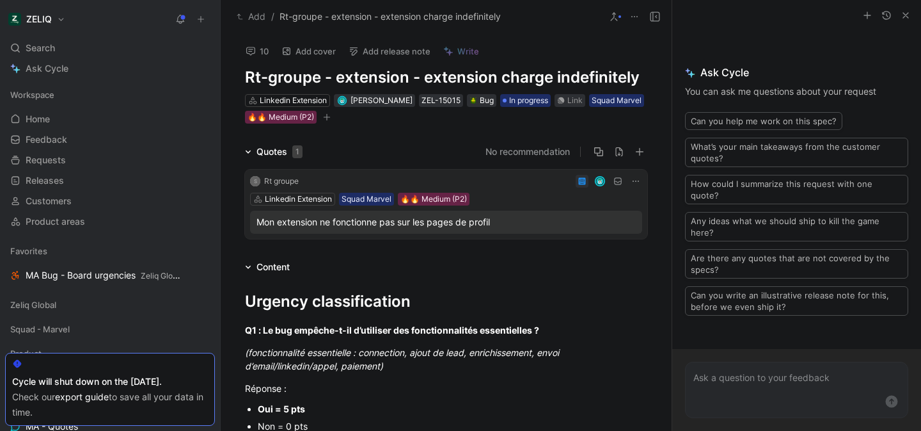
click at [250, 48] on icon at bounding box center [251, 51] width 10 height 10
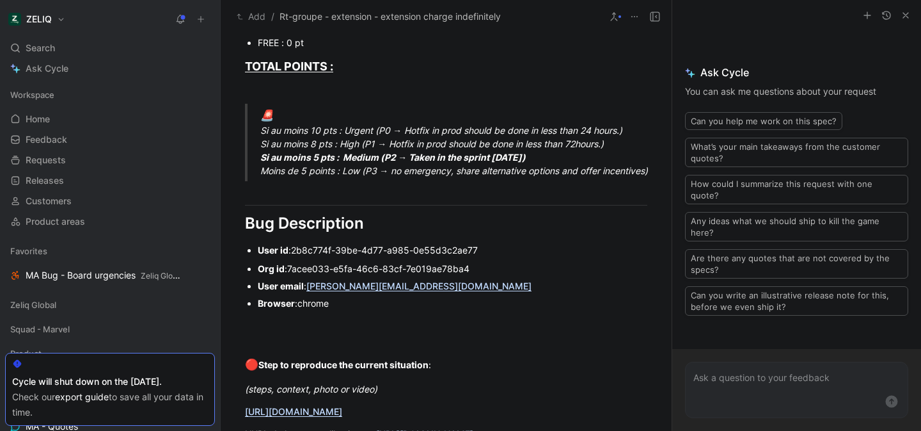
scroll to position [875, 0]
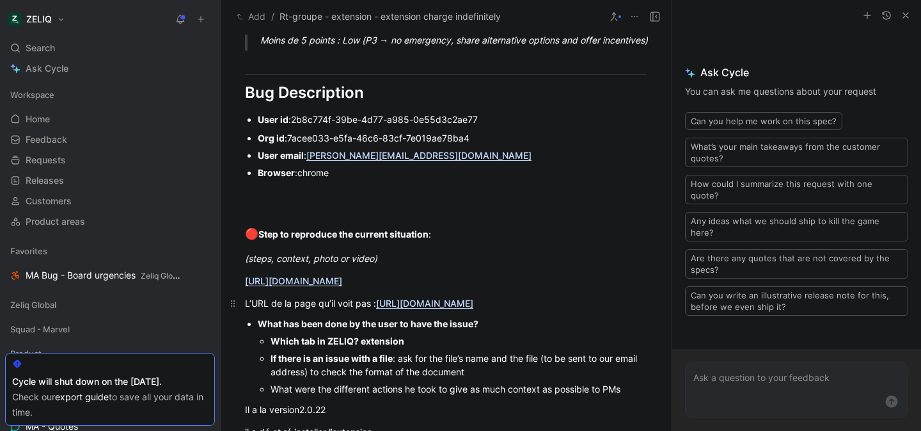
click at [424, 308] on div "L’URL de la page qu’il voit pas : https://www.linkedin.com/search/results/peopl…" at bounding box center [446, 302] width 402 height 13
click at [440, 313] on p "L’URL de la page qu’il voit pas : https://www.linkedin.com/search/results/peopl…" at bounding box center [446, 302] width 451 height 21
click at [439, 308] on u "https://www.linkedin.com/search/results/people/?keywords=xella+group&origin=CLU…" at bounding box center [424, 302] width 97 height 11
click at [439, 310] on div "L’URL de la page qu’il voit pas : https://www.linkedin.com/search/results/peopl…" at bounding box center [446, 302] width 402 height 13
click at [438, 303] on u "https://www.linkedin.com/search/results/people/?keywords=xella+group&origin=CLU…" at bounding box center [424, 302] width 97 height 11
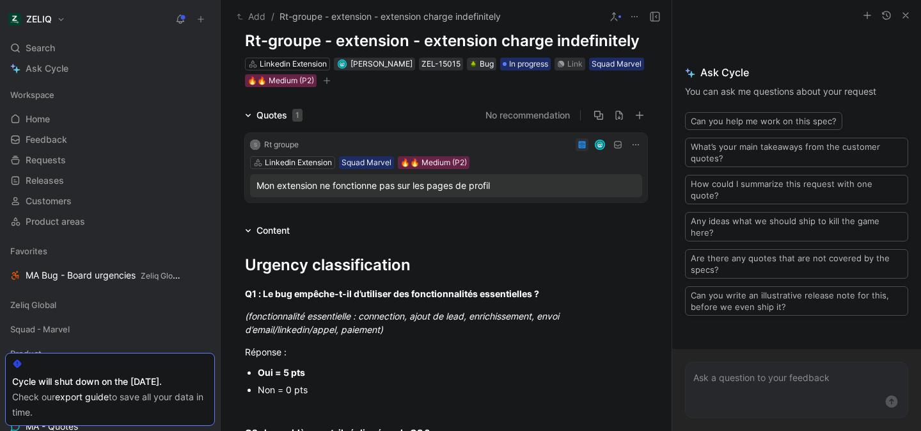
scroll to position [0, 0]
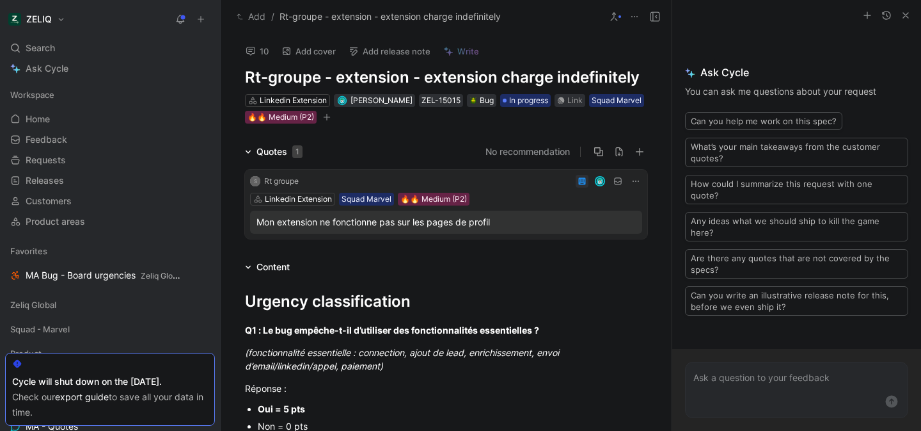
click at [253, 52] on icon at bounding box center [251, 51] width 10 height 10
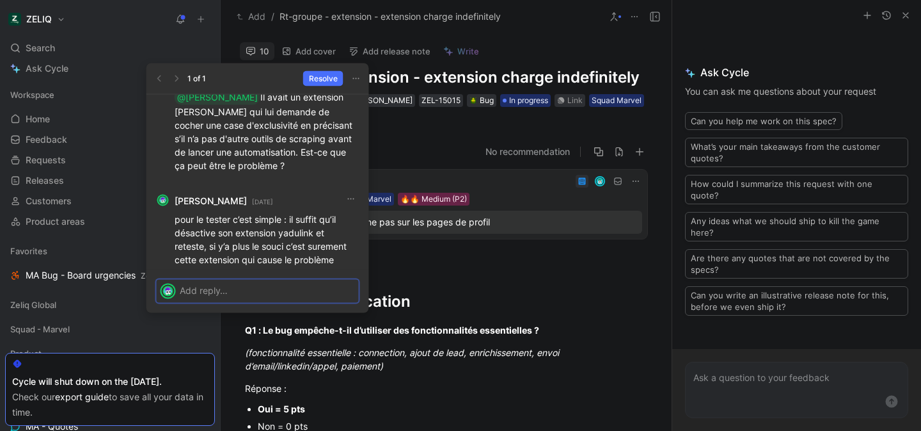
scroll to position [-140, 0]
click at [305, 219] on p "pour le tester c’est simple : il suffit qu’il désactive son extension yadulink …" at bounding box center [267, 246] width 184 height 67
copy p "yadulink"
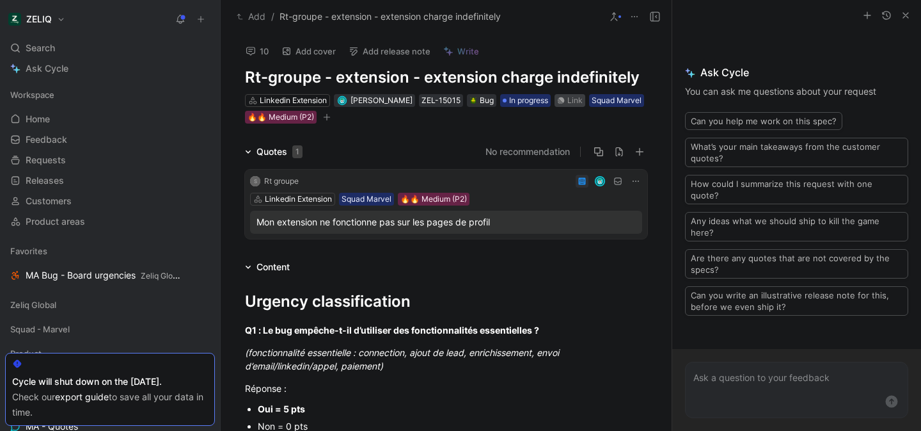
click at [576, 99] on div "Link" at bounding box center [574, 100] width 15 height 13
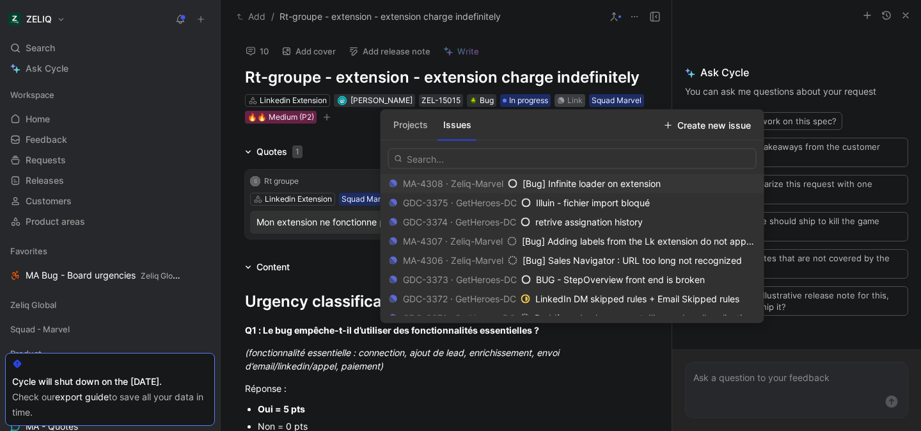
type input "https://linear.app/getheroes/issue/MA-4308/bug-infinite-loader-on-extension"
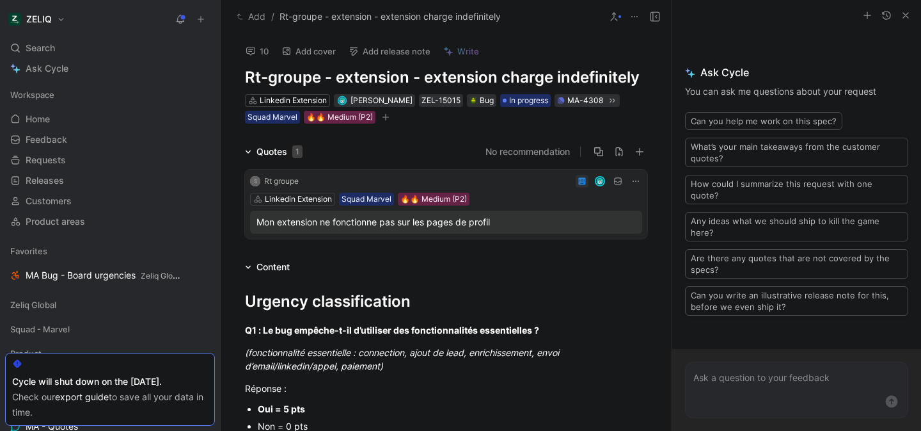
click at [85, 45] on div "Search ⌘ K" at bounding box center [110, 47] width 210 height 19
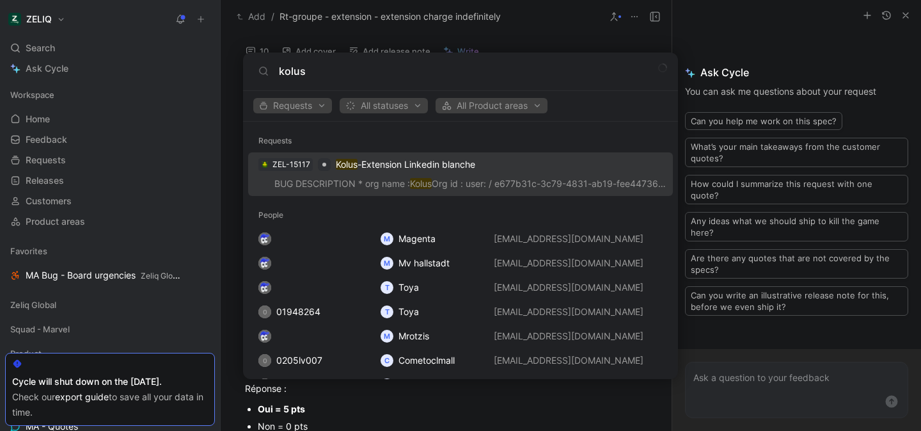
type input "kolus"
click at [386, 191] on p "BUG DESCRIPTION * org name : Kolus Org id : user: / e677b31c-3c79-4831-ab19-fee…" at bounding box center [460, 185] width 417 height 19
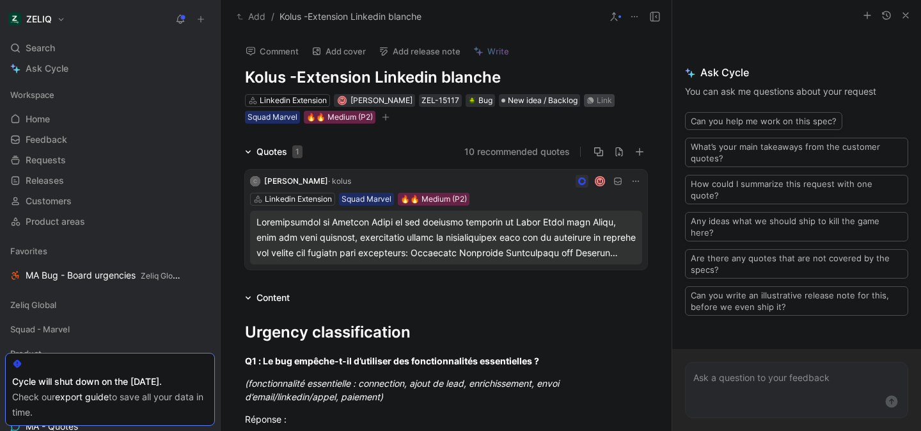
click at [597, 100] on div "Link" at bounding box center [604, 100] width 15 height 13
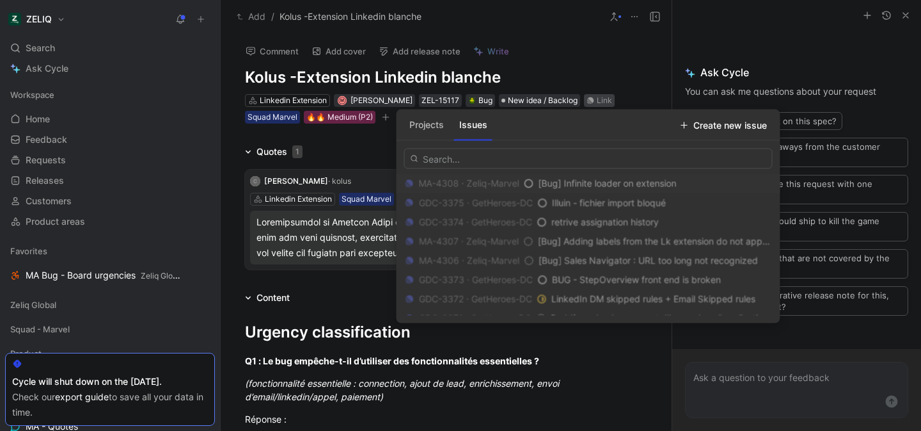
type input "https://linear.app/getheroes/issue/MA-4308/bug-infinite-loader-on-extension"
